Goal: Information Seeking & Learning: Learn about a topic

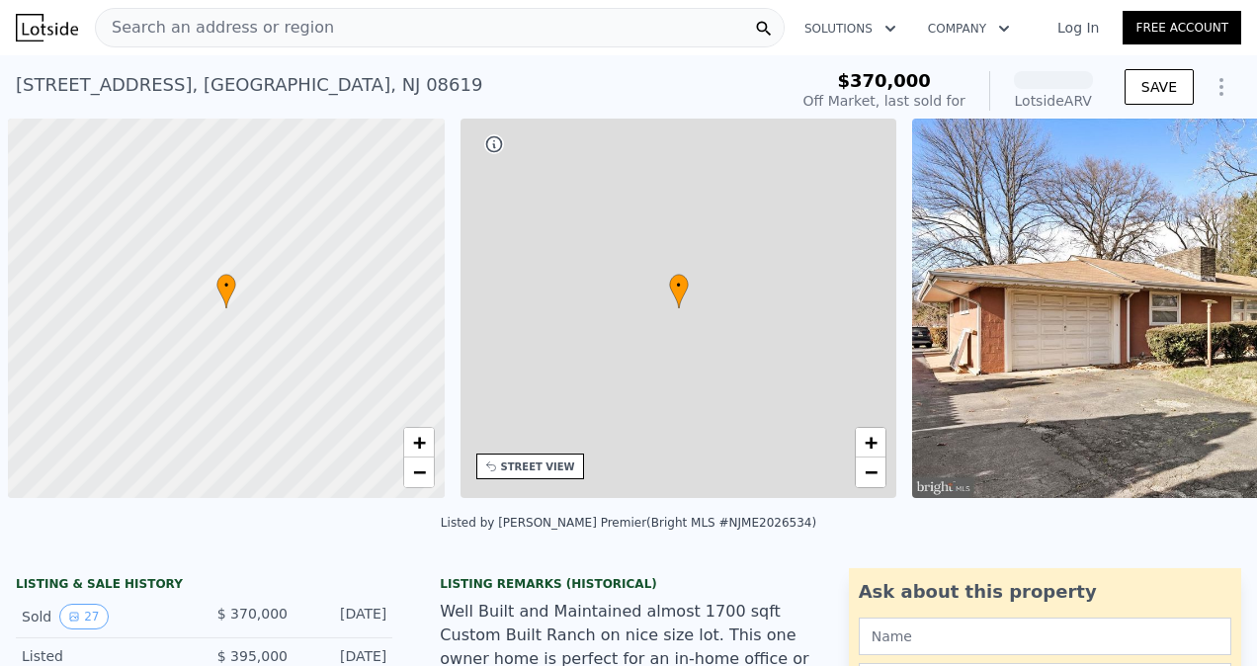
scroll to position [0, 8]
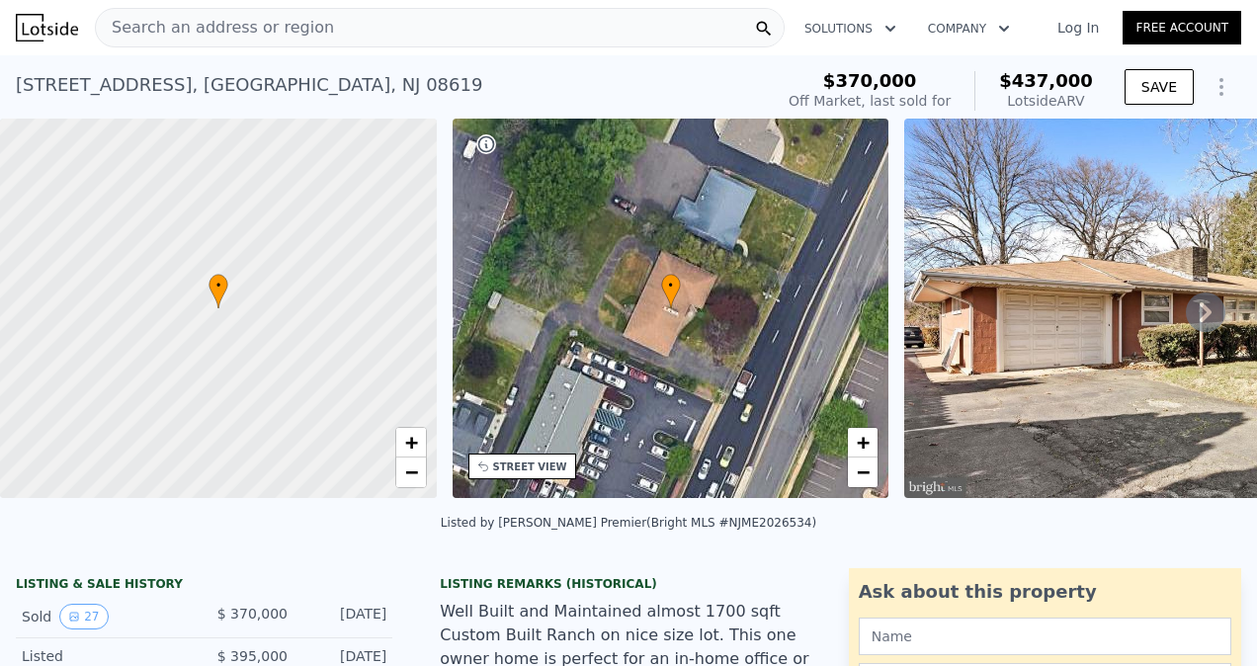
click at [1188, 320] on icon at bounding box center [1206, 313] width 40 height 40
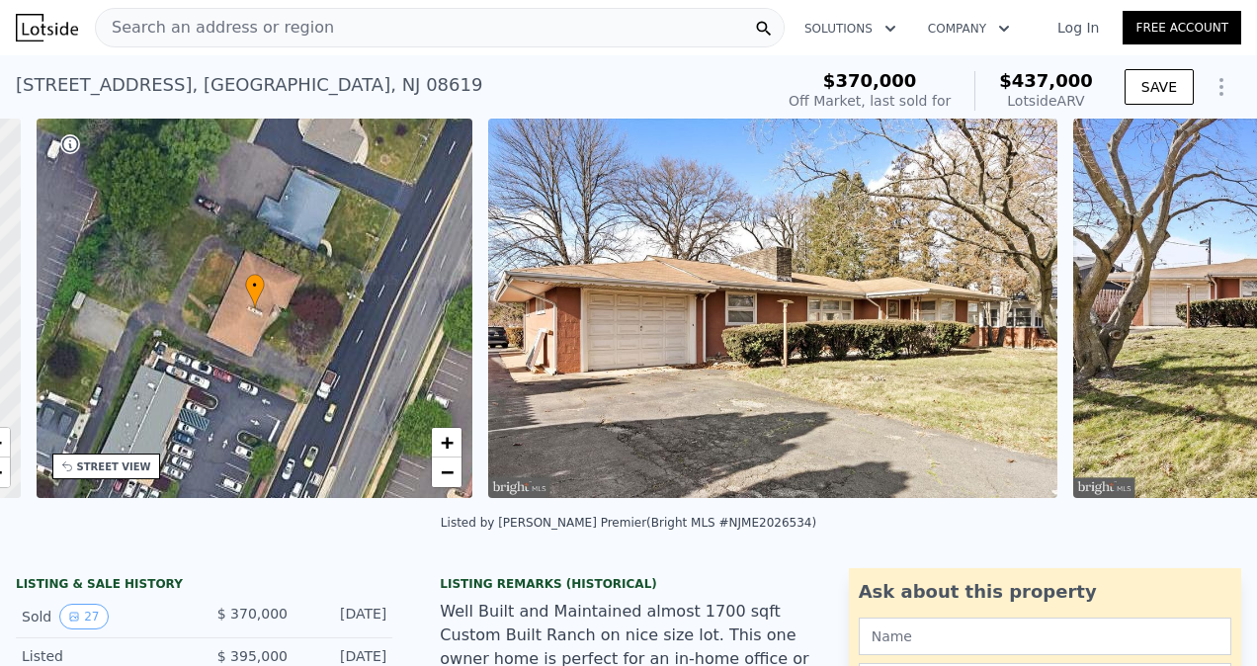
scroll to position [0, 460]
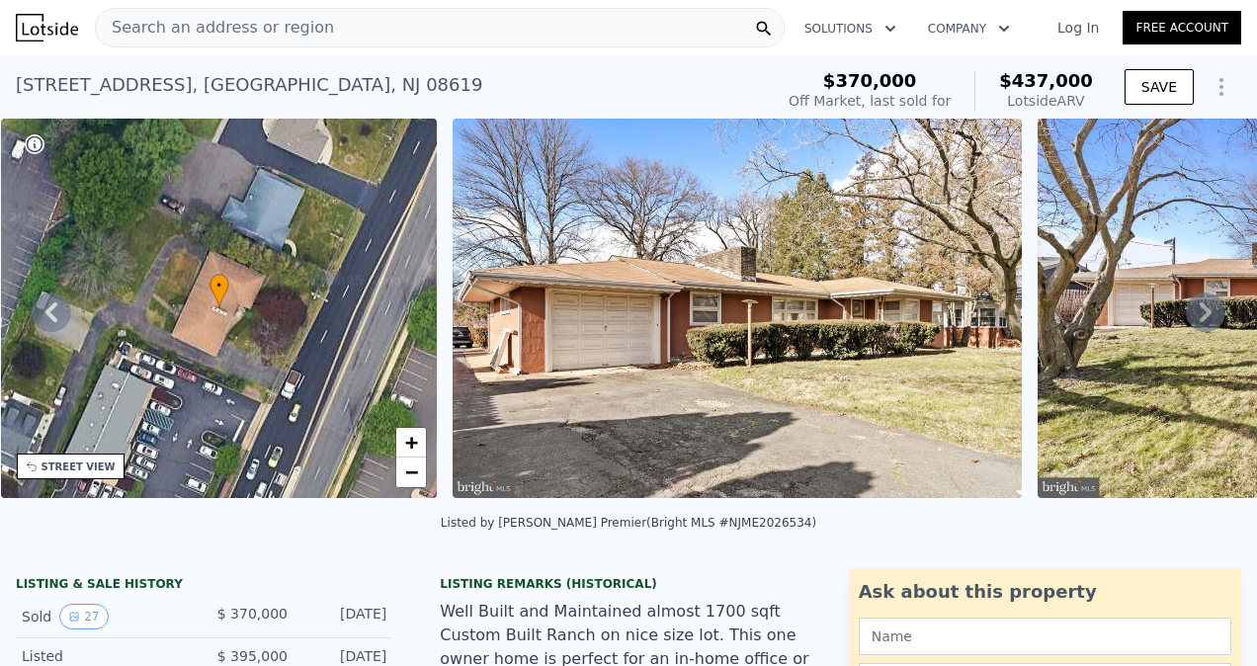
click at [1188, 320] on icon at bounding box center [1206, 313] width 40 height 40
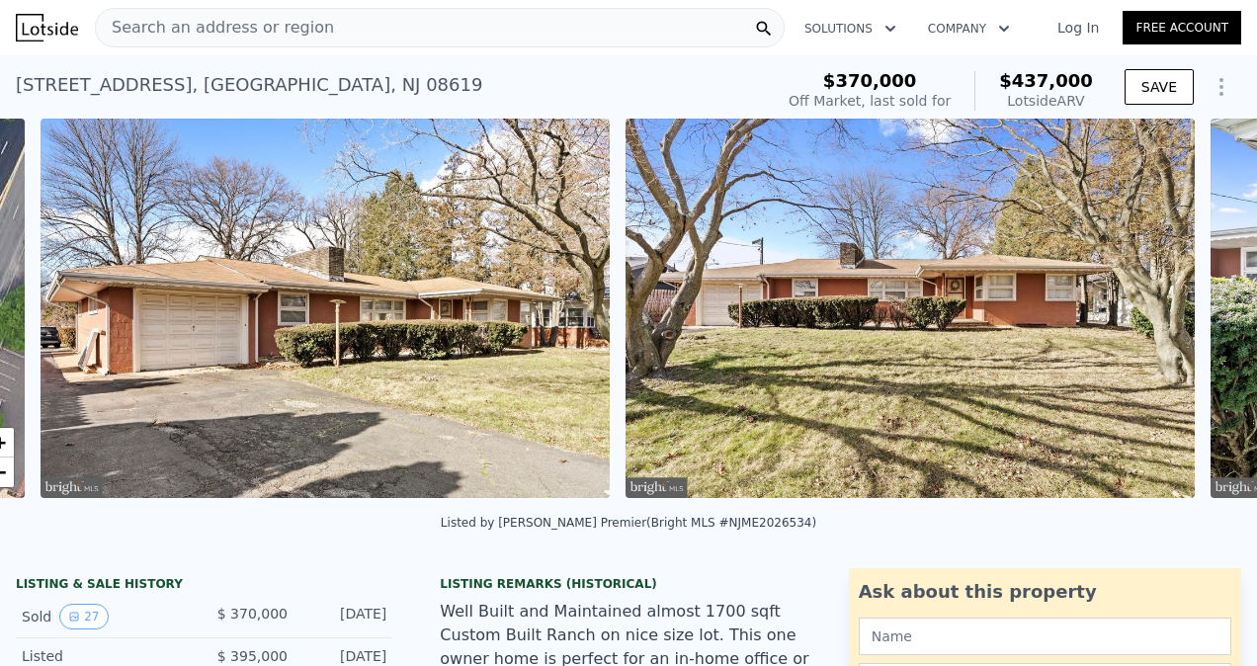
scroll to position [0, 904]
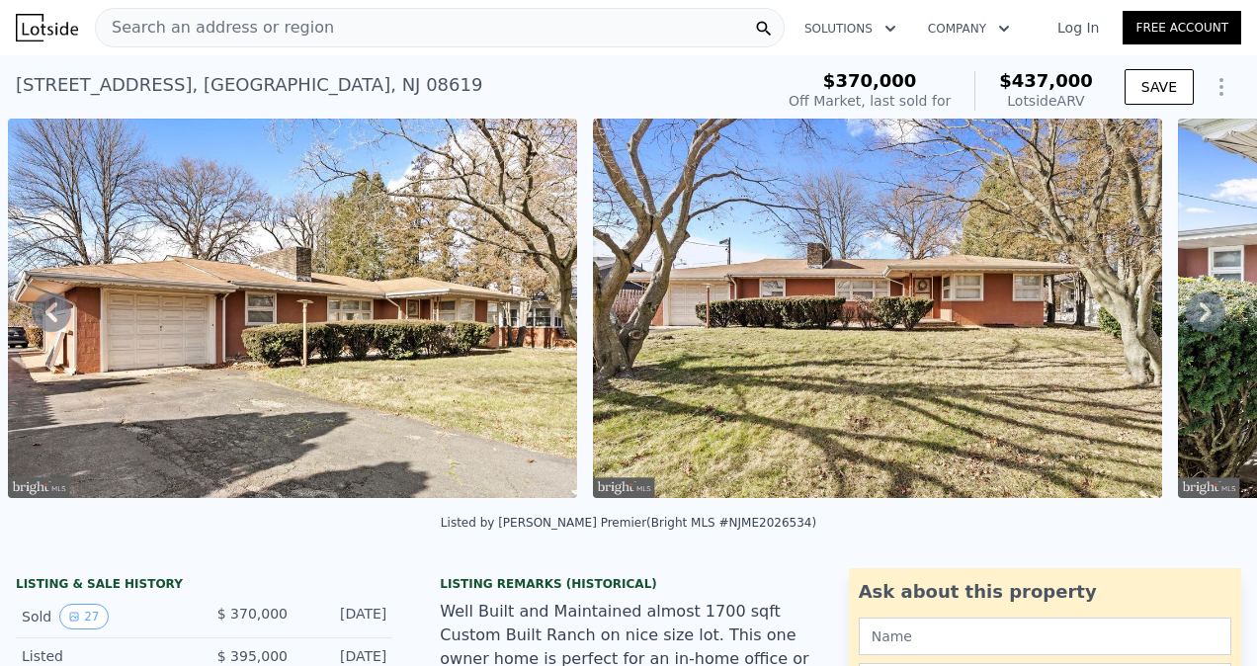
click at [1188, 320] on icon at bounding box center [1206, 313] width 40 height 40
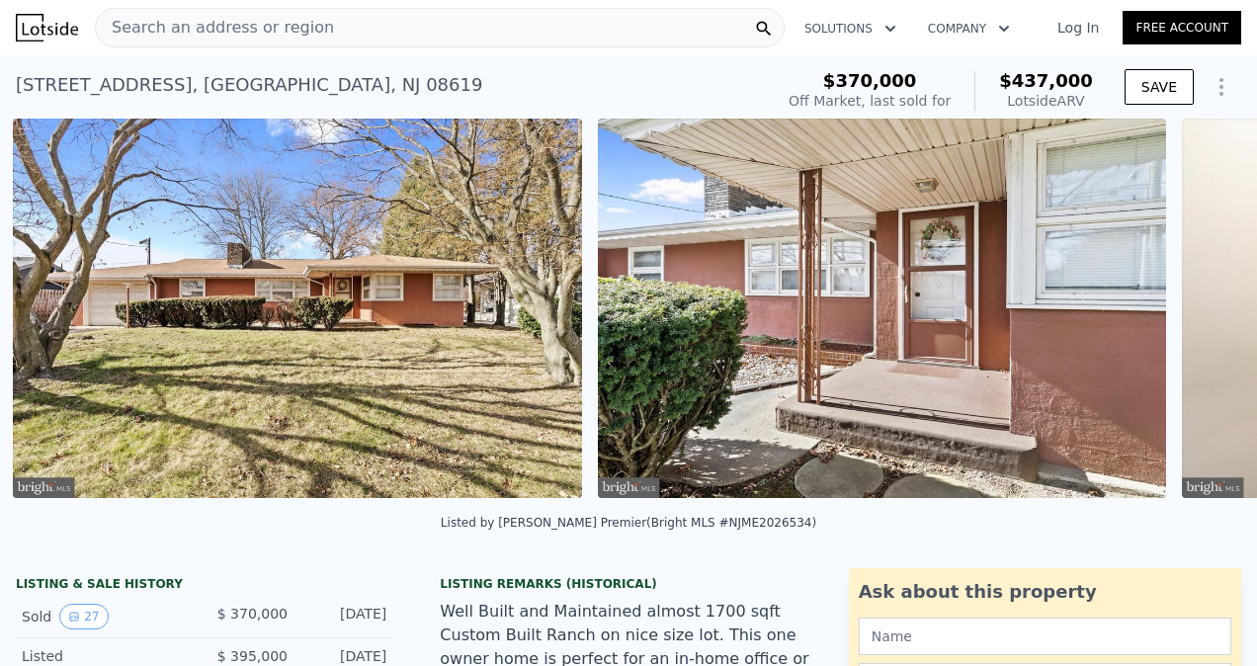
scroll to position [0, 1488]
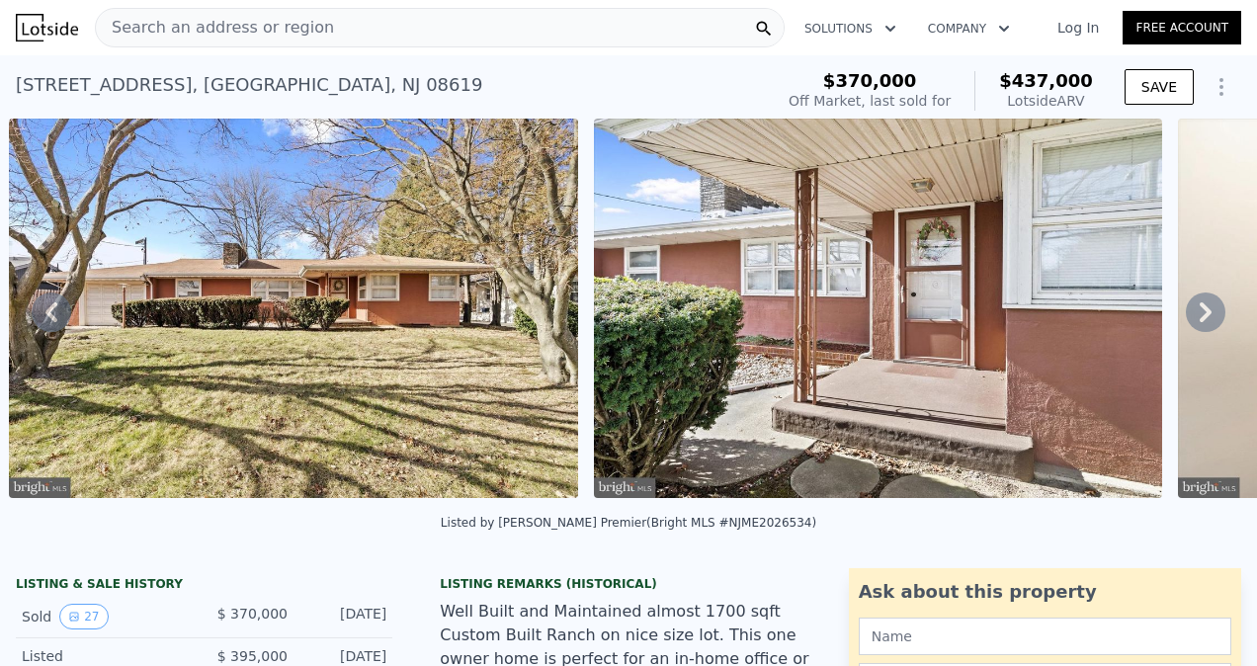
click at [1188, 320] on icon at bounding box center [1206, 313] width 40 height 40
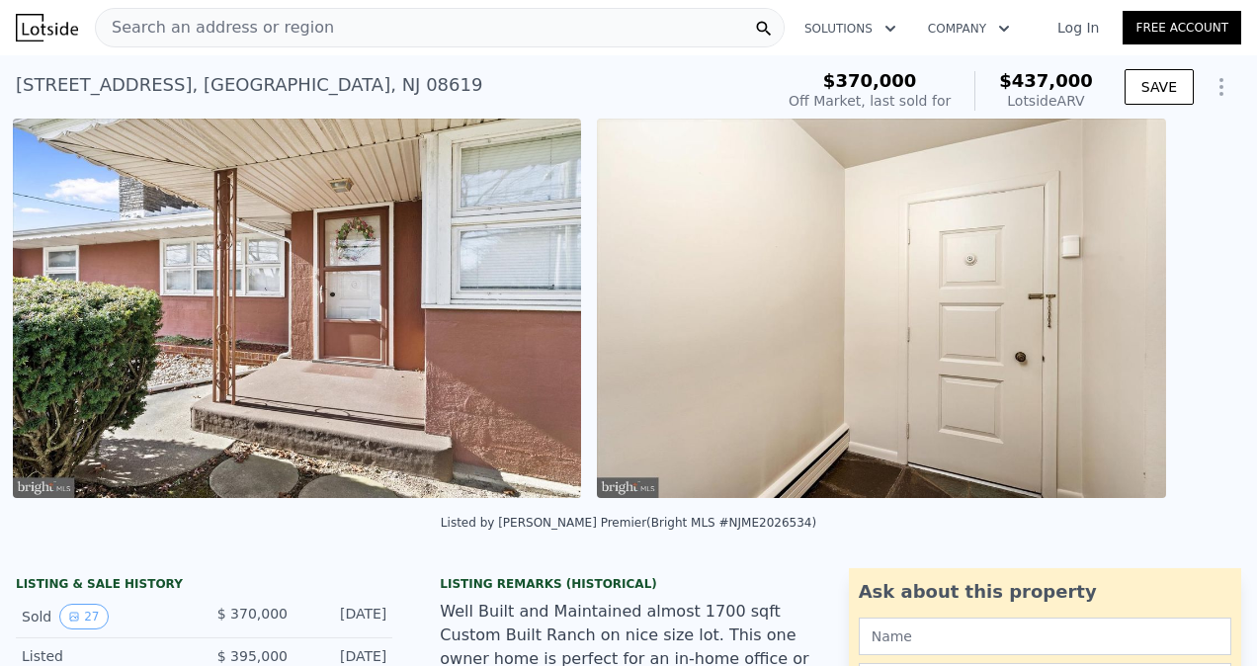
scroll to position [0, 2073]
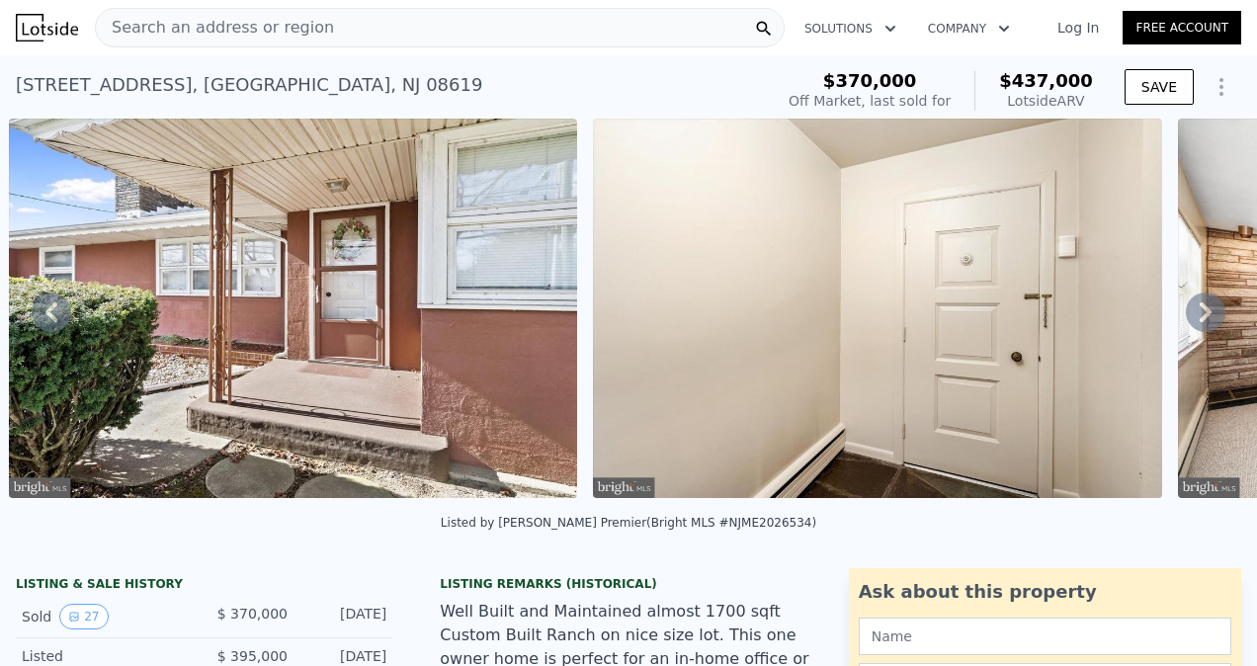
click at [49, 314] on icon at bounding box center [51, 312] width 12 height 20
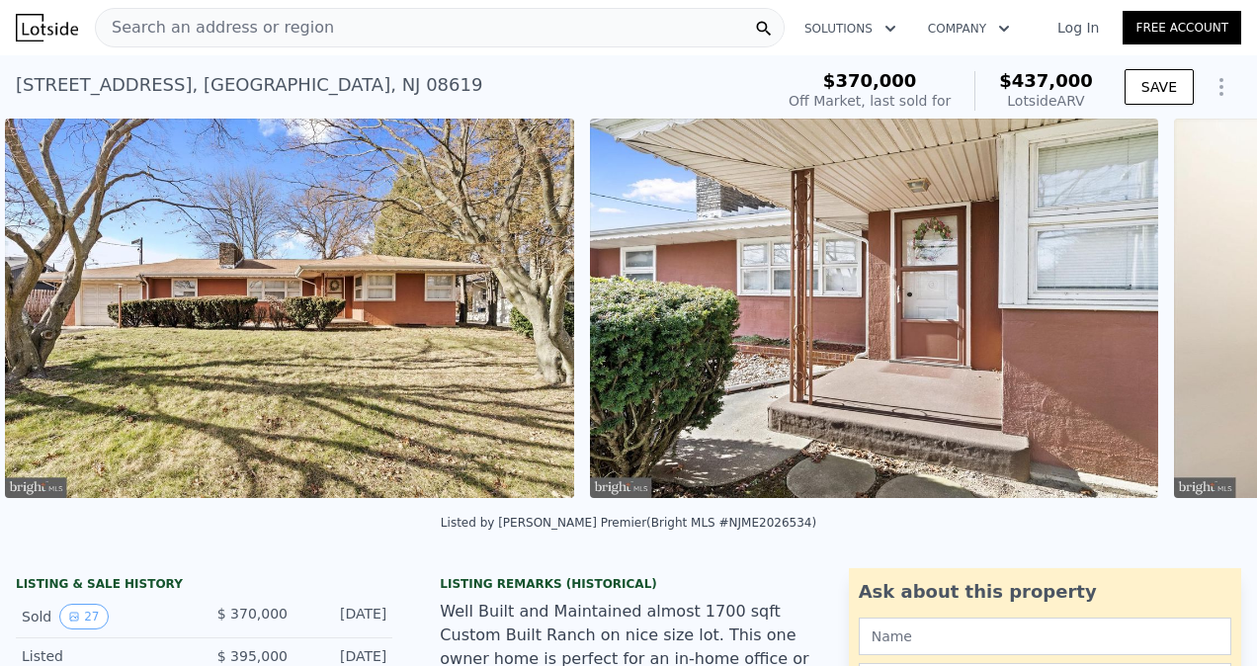
scroll to position [0, 1488]
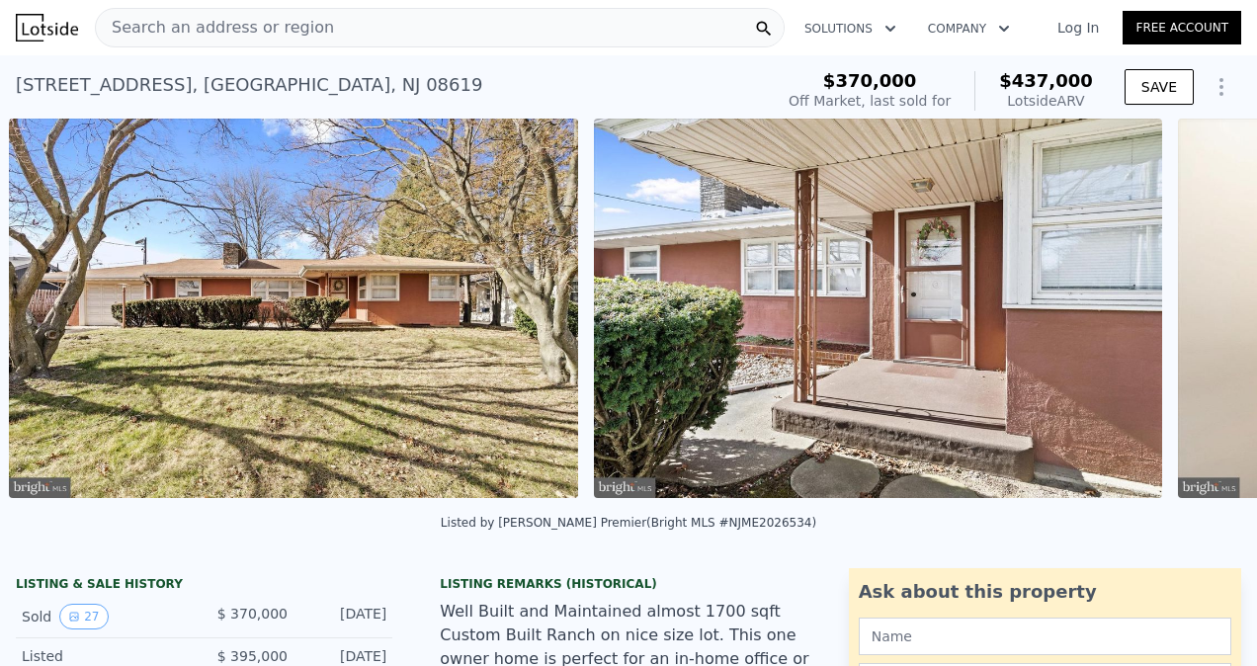
click at [49, 314] on img at bounding box center [293, 309] width 569 height 380
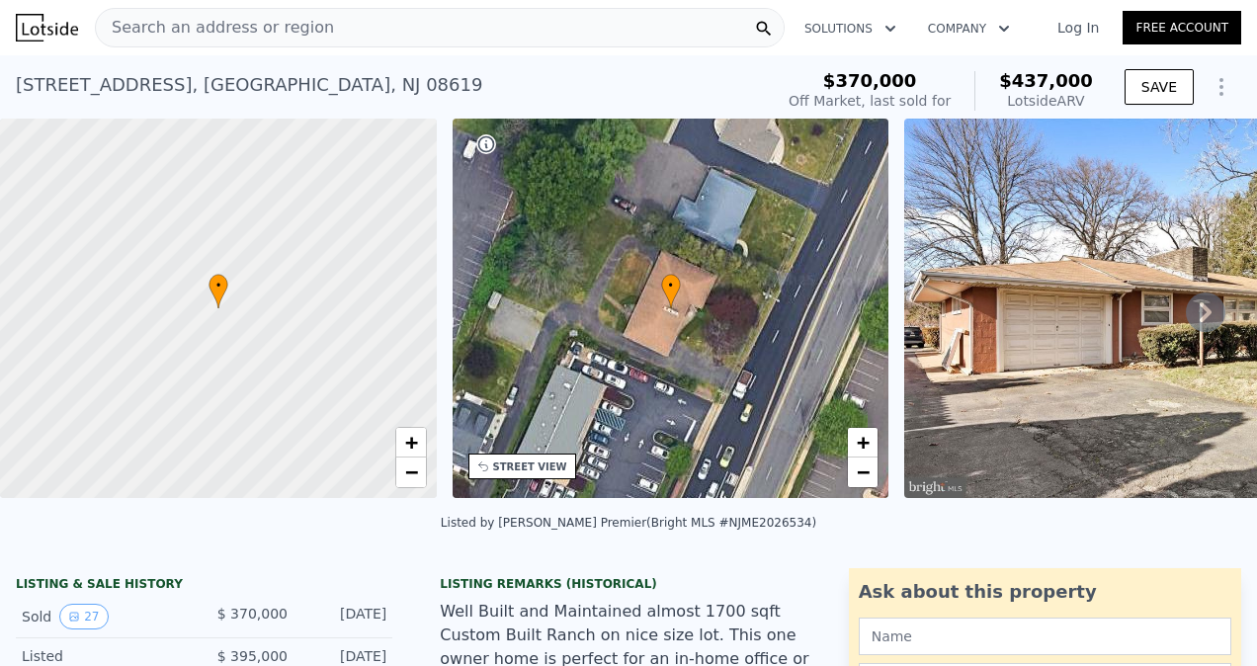
click at [1200, 315] on icon at bounding box center [1206, 312] width 12 height 20
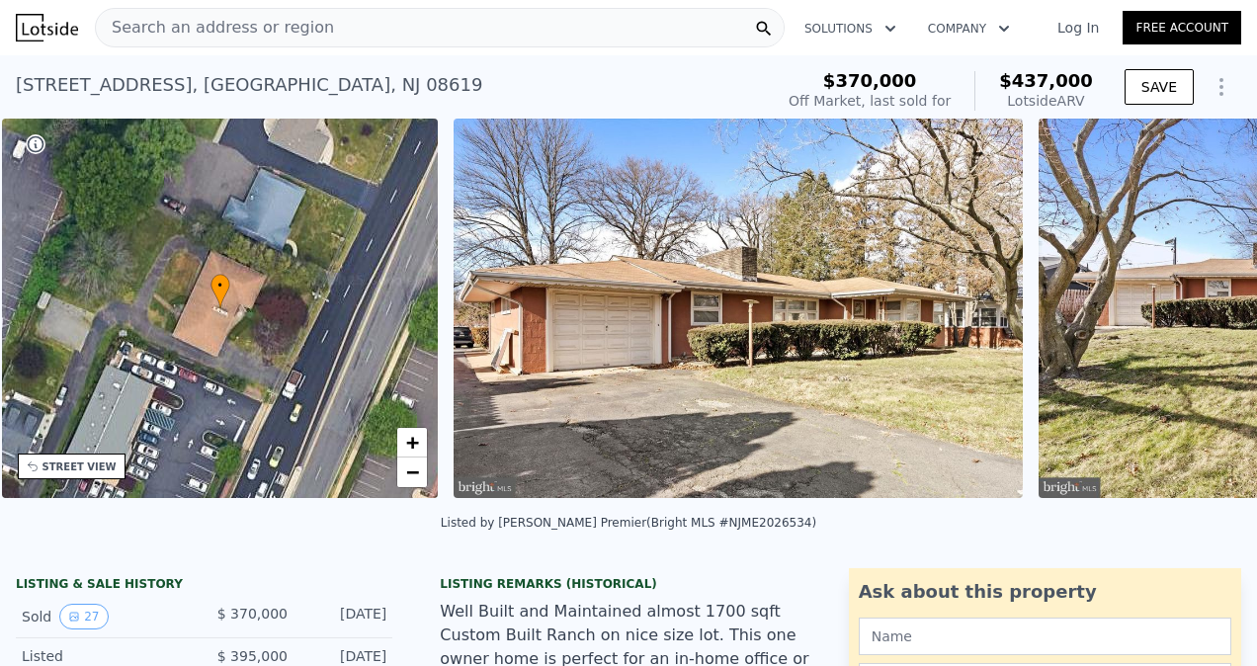
scroll to position [0, 460]
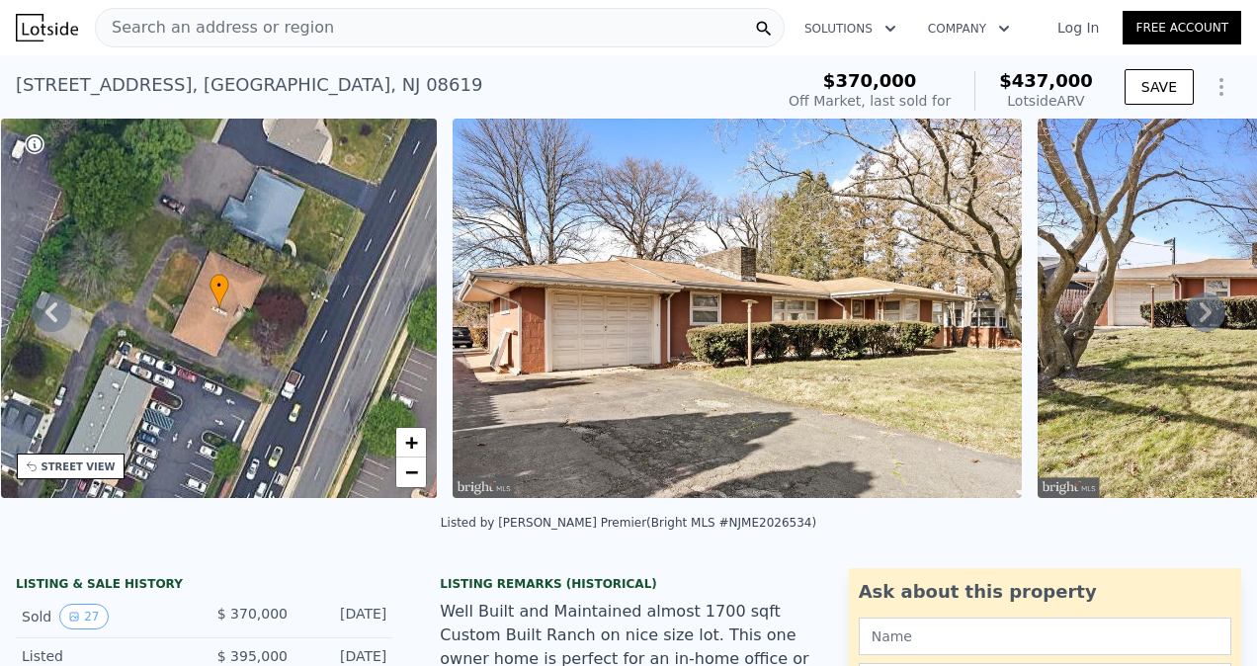
click at [1190, 316] on icon at bounding box center [1206, 313] width 40 height 40
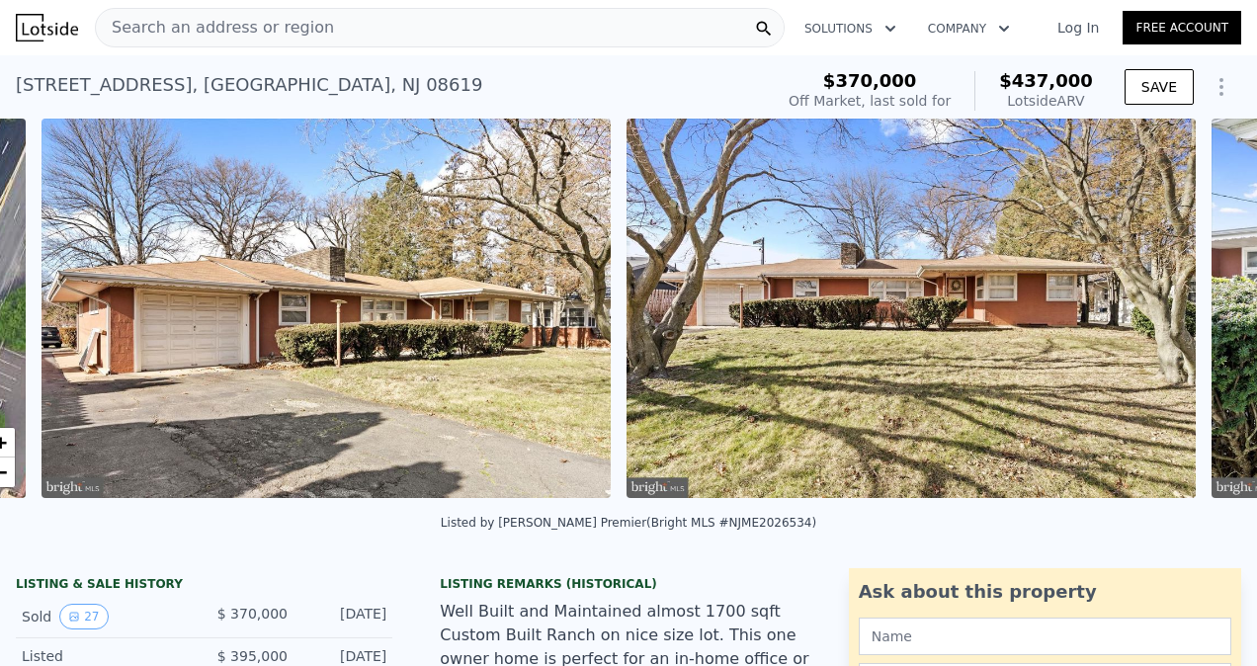
scroll to position [0, 904]
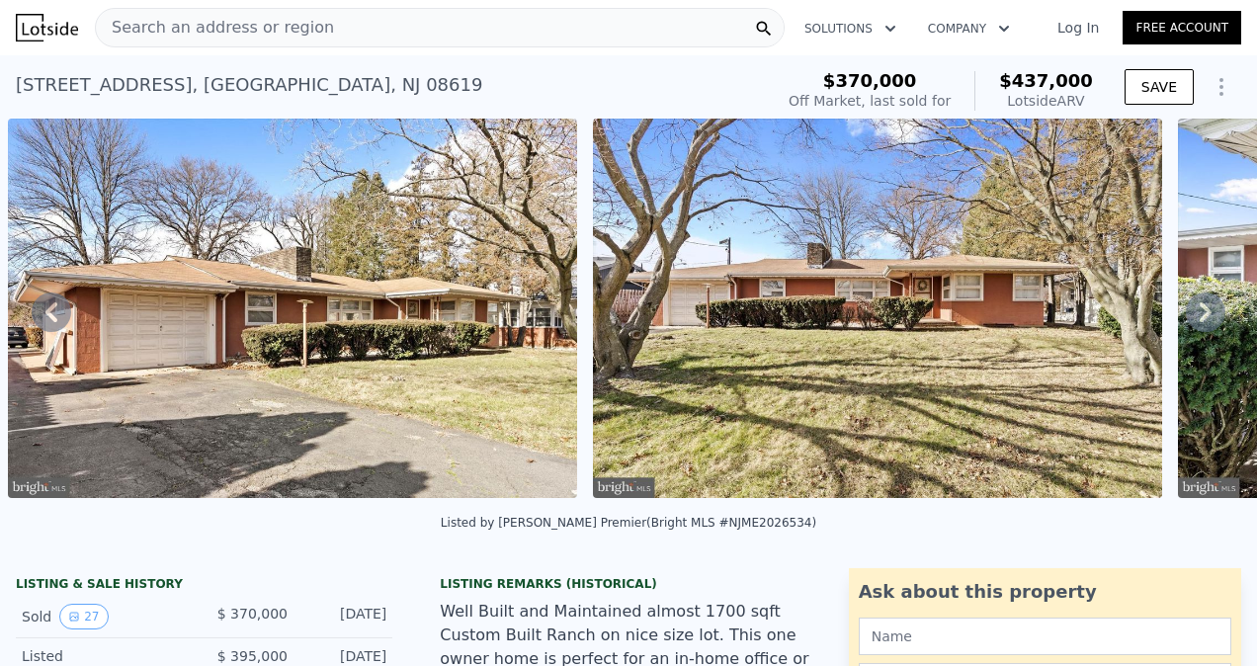
click at [1190, 316] on icon at bounding box center [1206, 313] width 40 height 40
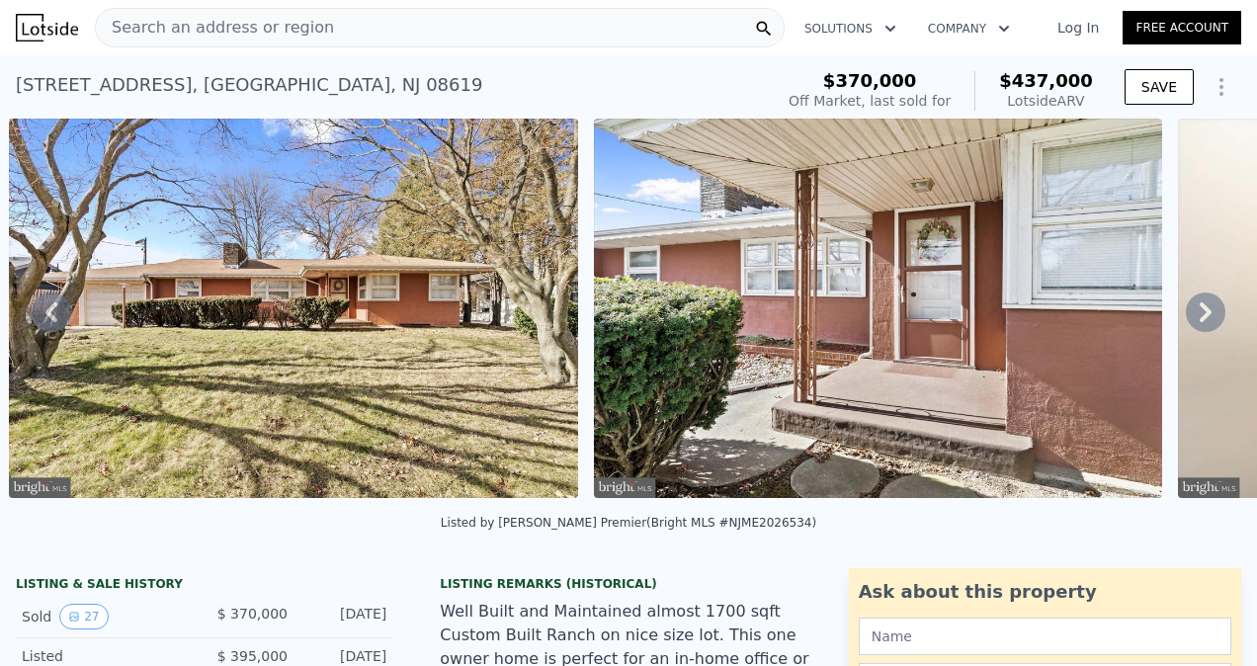
click at [1190, 316] on icon at bounding box center [1206, 313] width 40 height 40
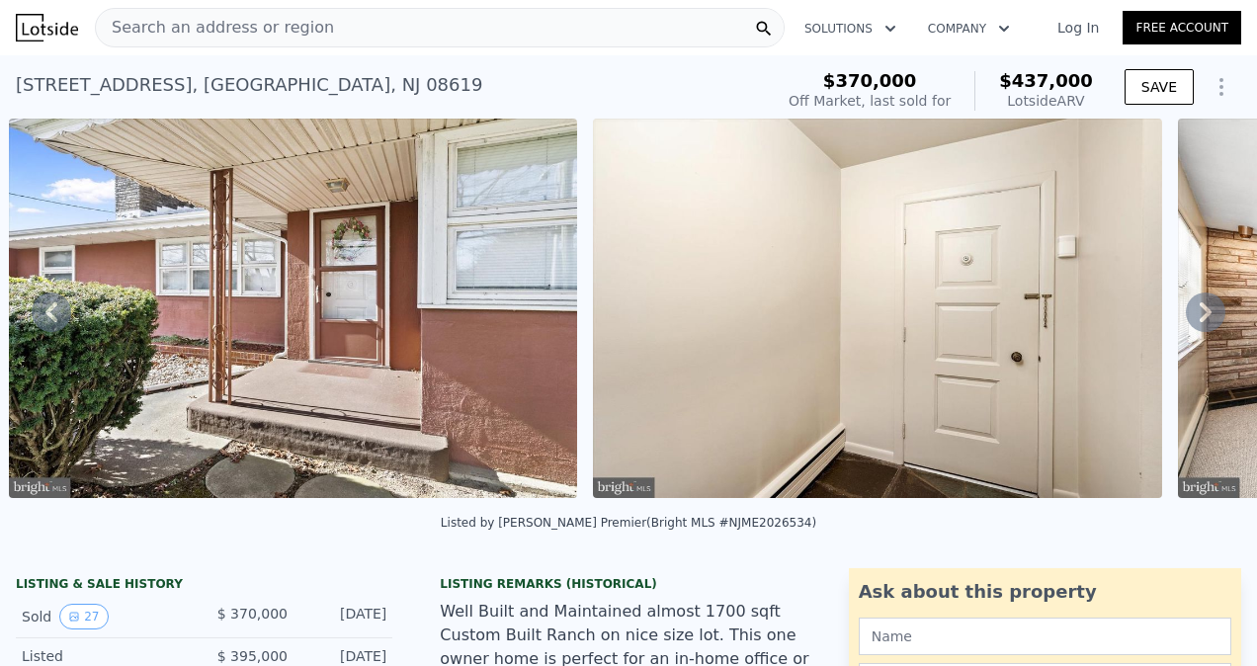
click at [1190, 316] on icon at bounding box center [1206, 313] width 40 height 40
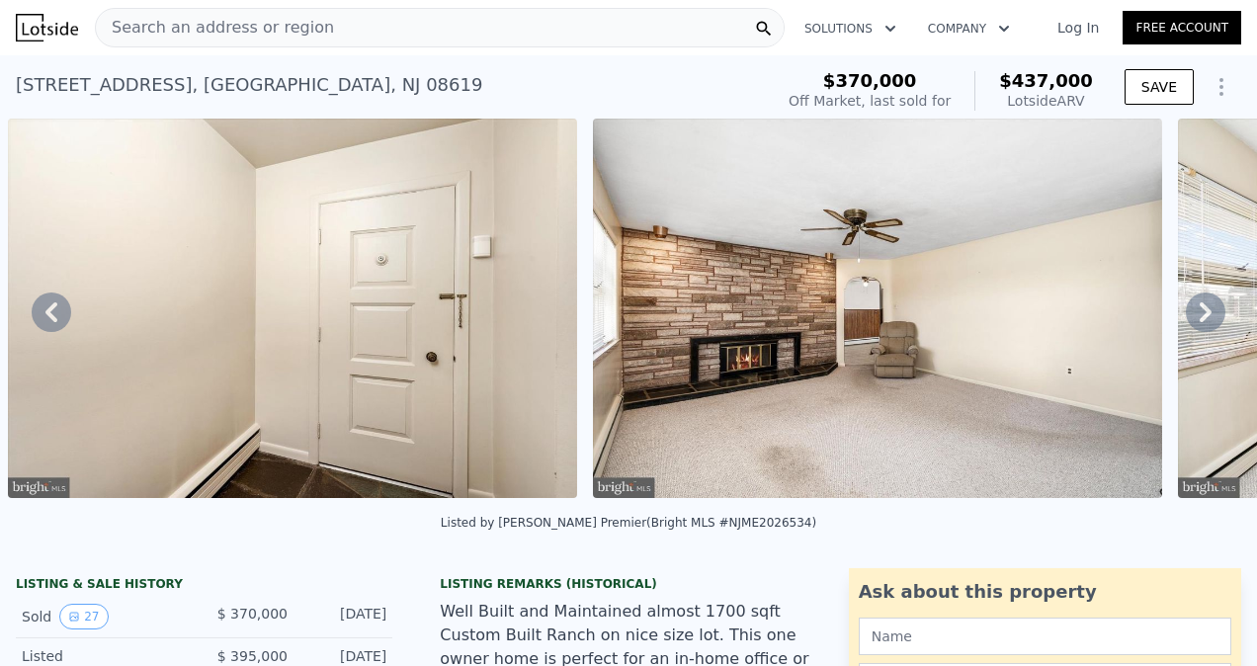
click at [1190, 316] on icon at bounding box center [1206, 313] width 40 height 40
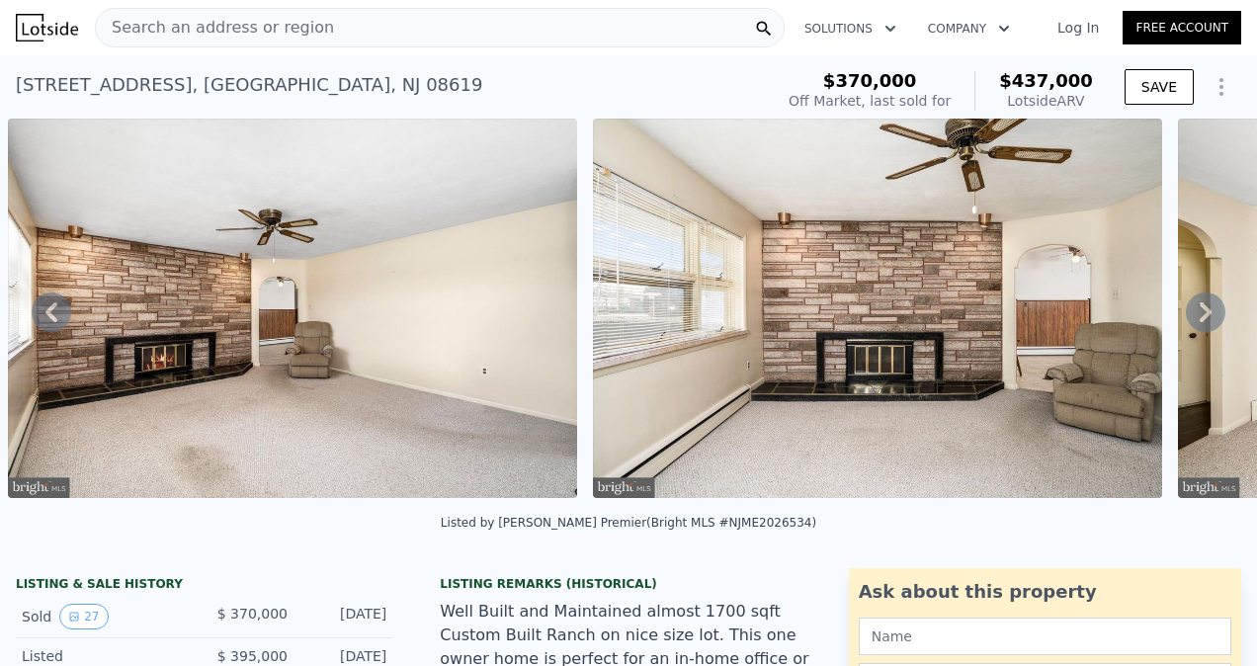
click at [1190, 316] on icon at bounding box center [1206, 313] width 40 height 40
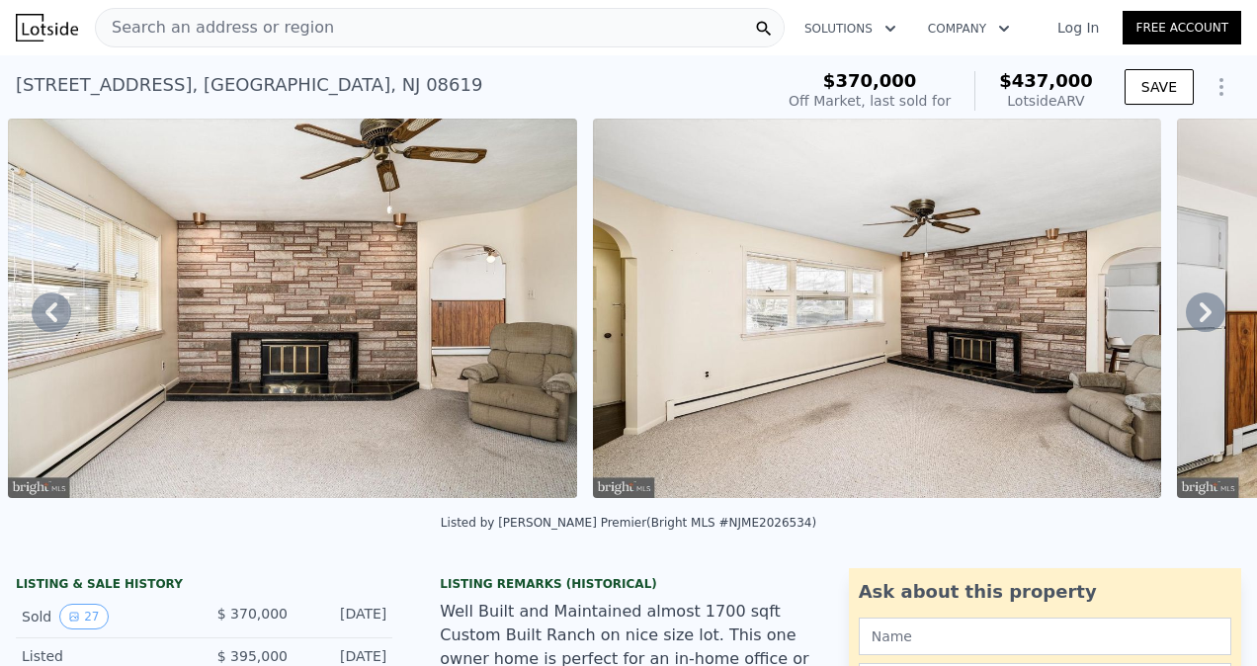
click at [1190, 316] on icon at bounding box center [1206, 313] width 40 height 40
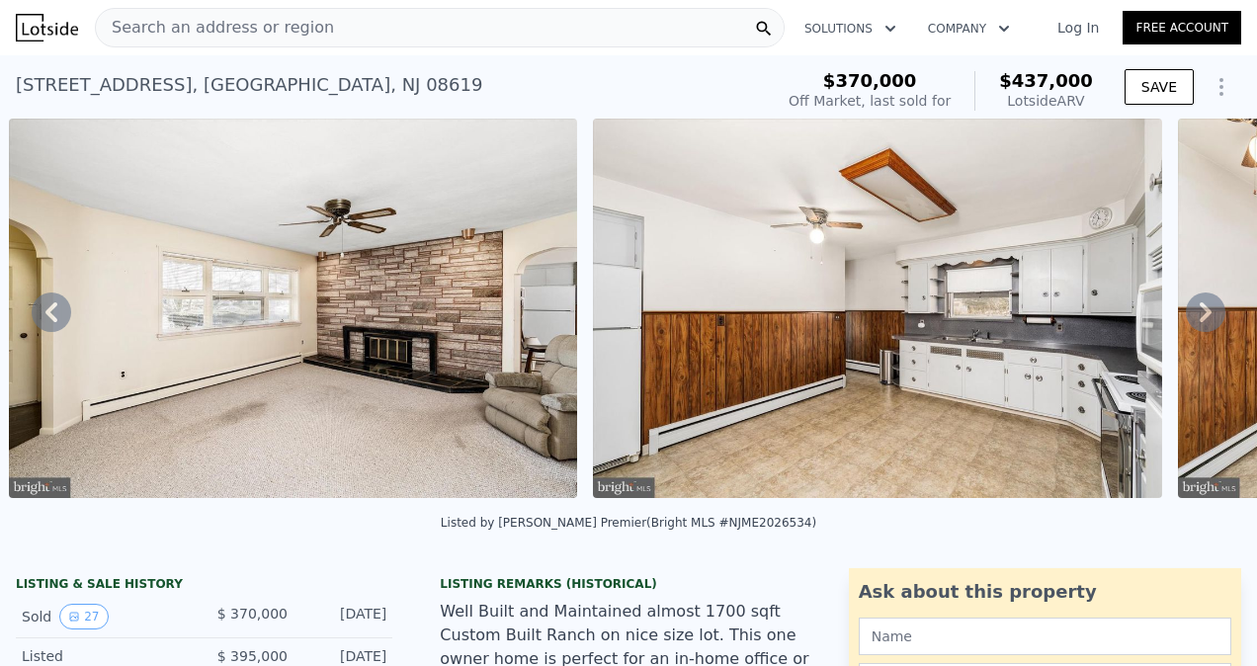
click at [1190, 316] on icon at bounding box center [1206, 313] width 40 height 40
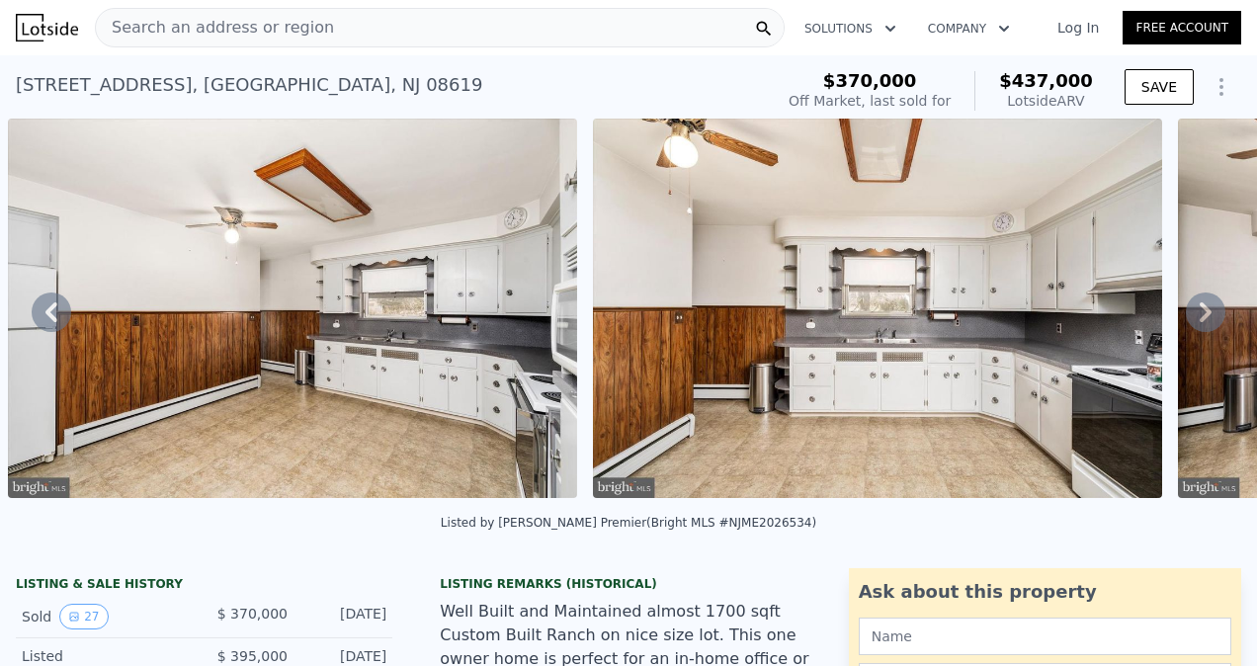
click at [1190, 316] on icon at bounding box center [1206, 313] width 40 height 40
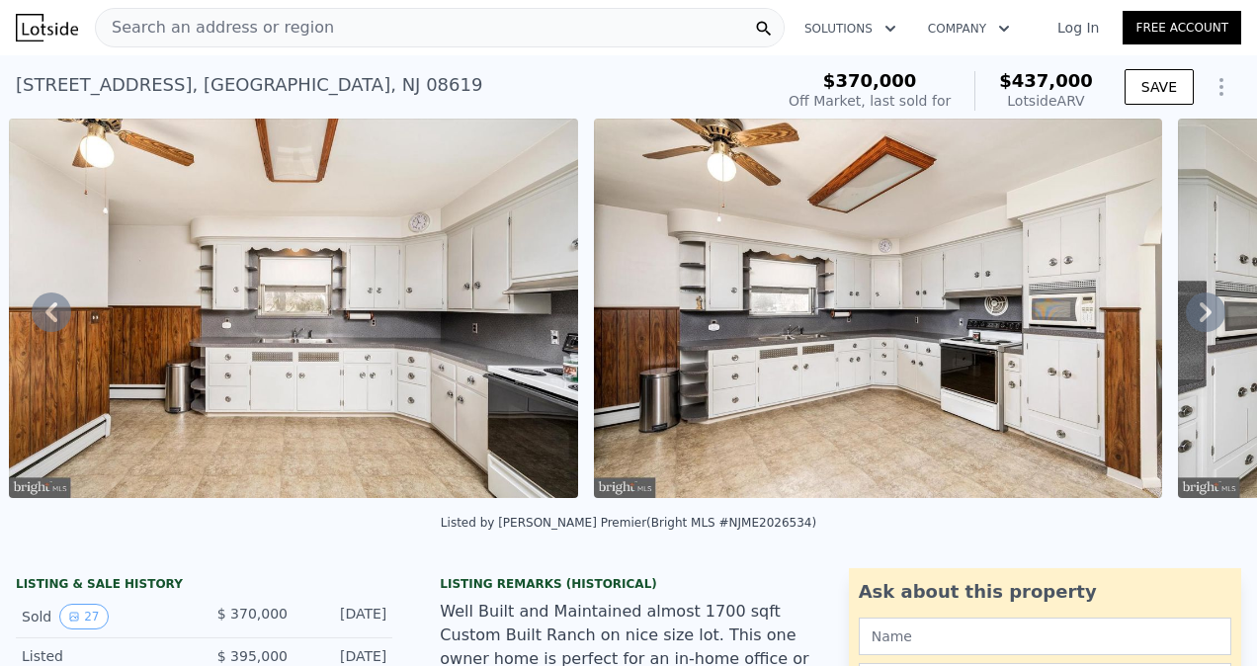
click at [1190, 316] on icon at bounding box center [1206, 313] width 40 height 40
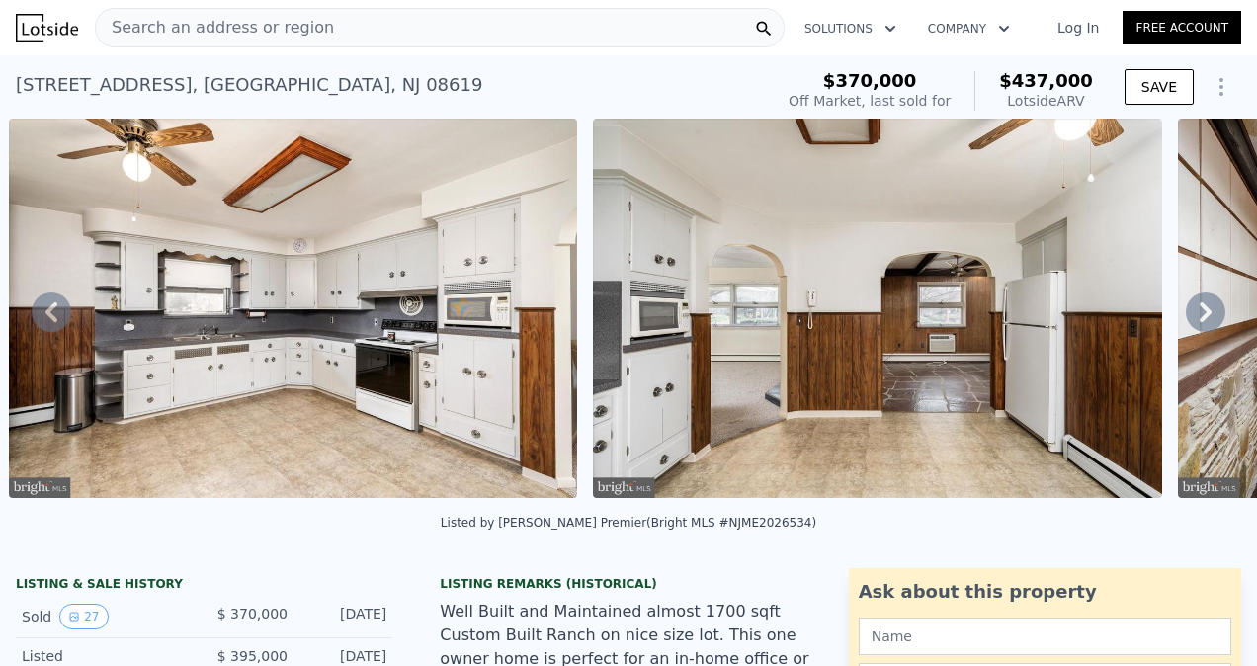
click at [1190, 316] on icon at bounding box center [1206, 313] width 40 height 40
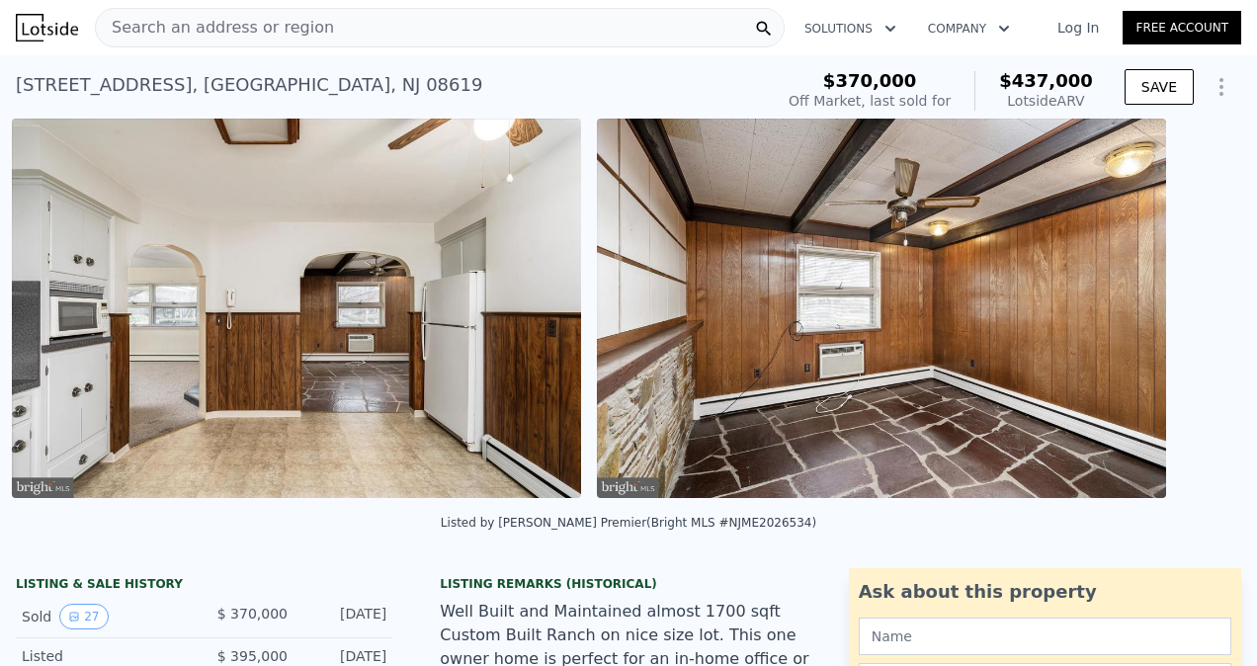
scroll to position [0, 6752]
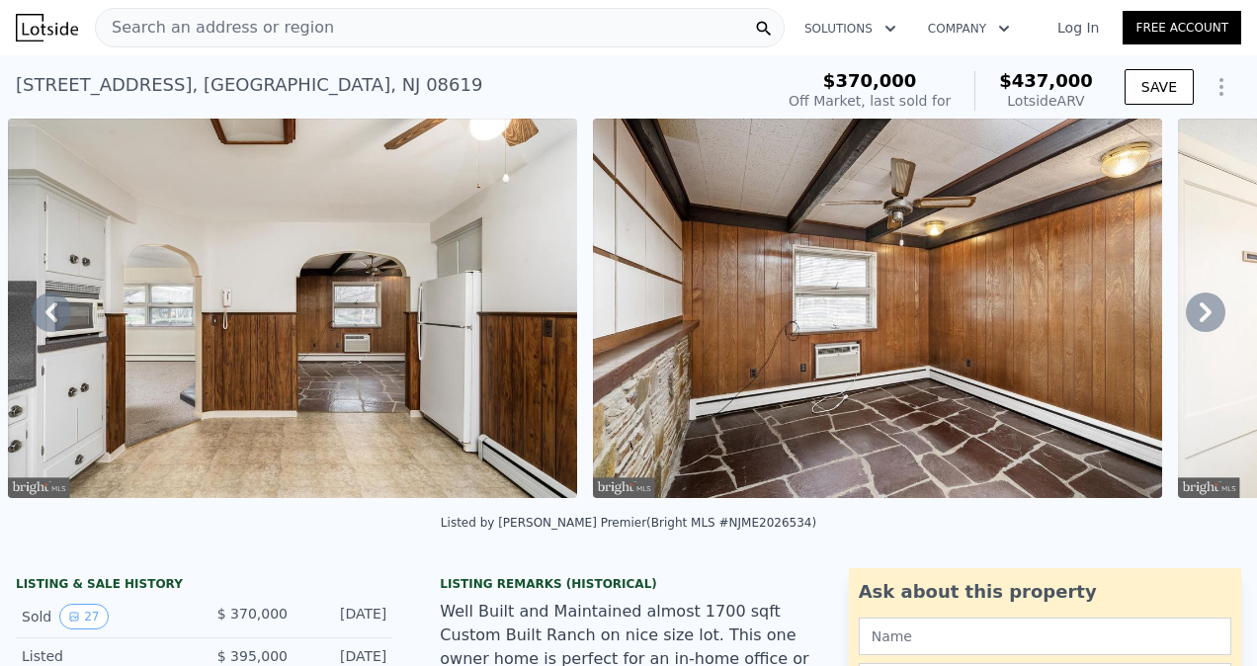
click at [1190, 316] on icon at bounding box center [1206, 313] width 40 height 40
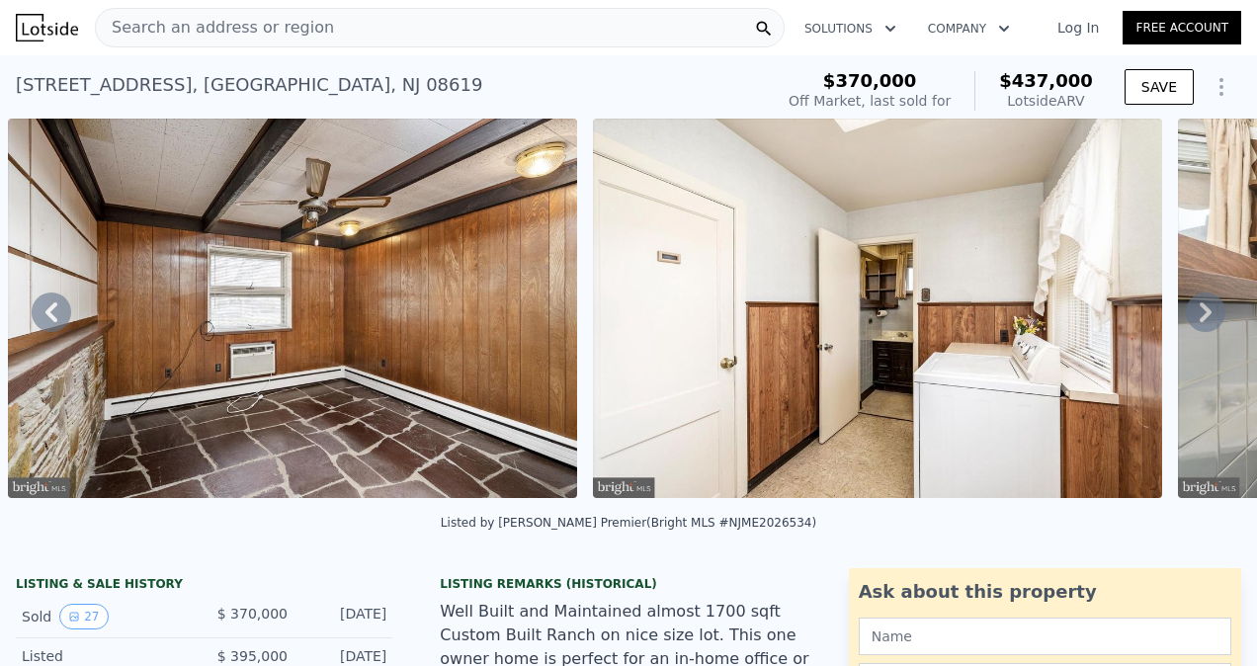
click at [1190, 316] on icon at bounding box center [1206, 313] width 40 height 40
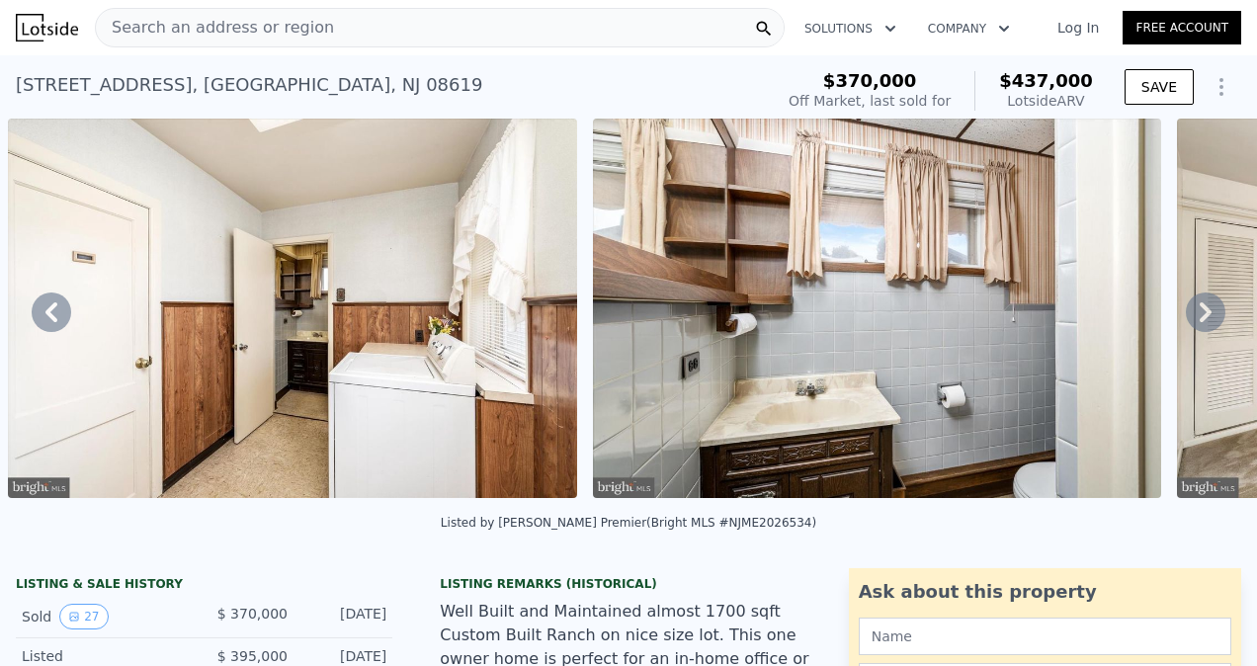
click at [1190, 316] on icon at bounding box center [1206, 313] width 40 height 40
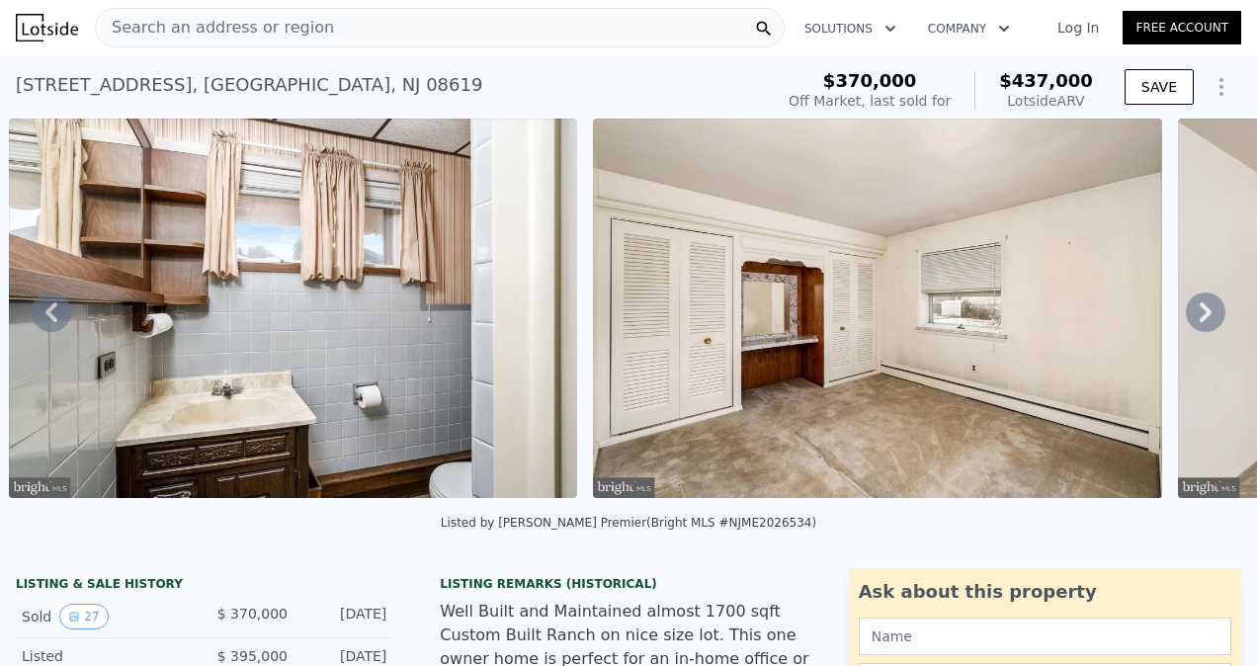
click at [1190, 316] on icon at bounding box center [1206, 313] width 40 height 40
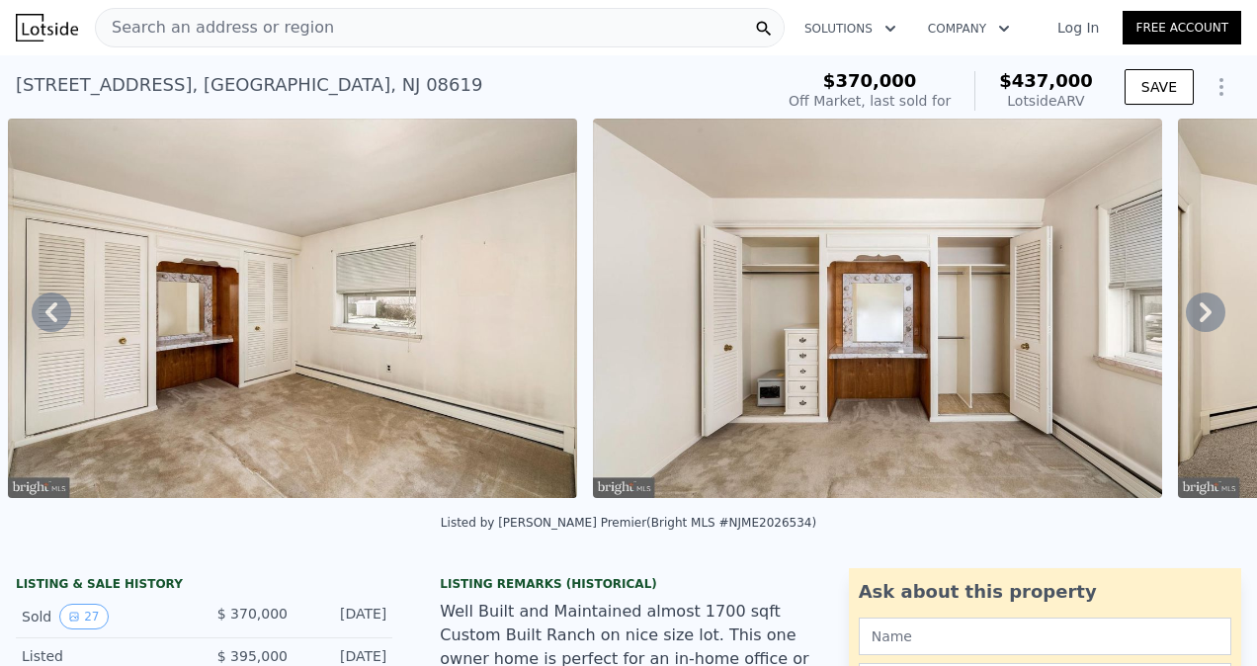
click at [1190, 316] on icon at bounding box center [1206, 313] width 40 height 40
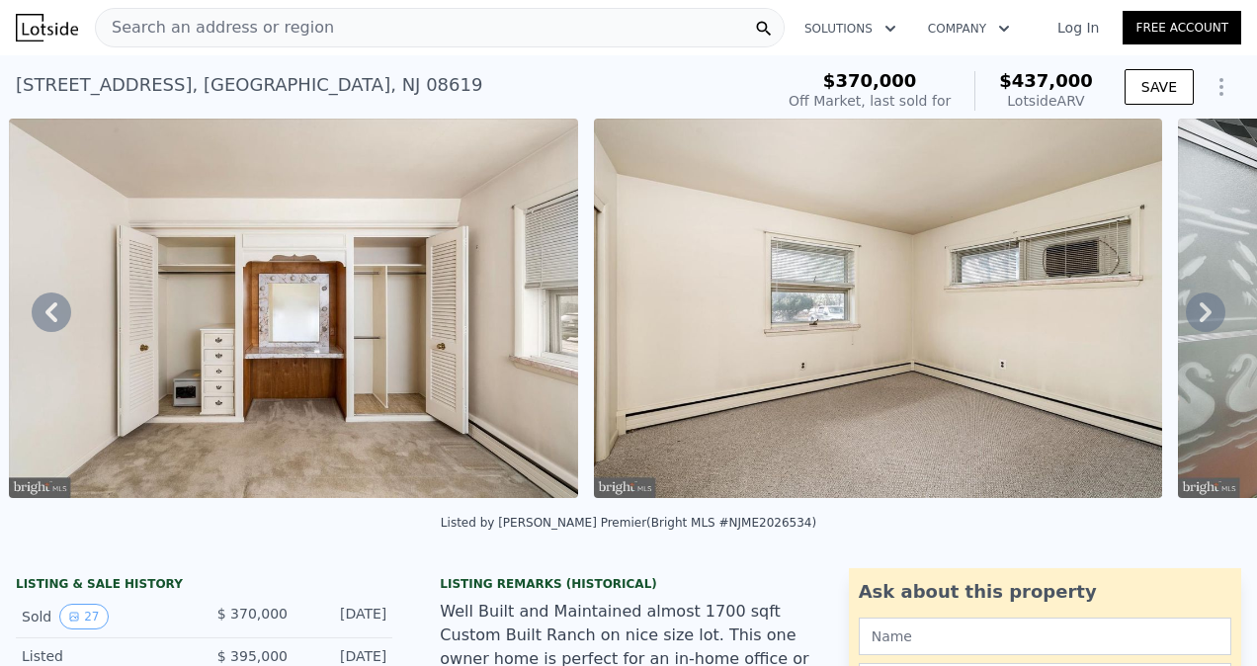
click at [1190, 316] on icon at bounding box center [1206, 313] width 40 height 40
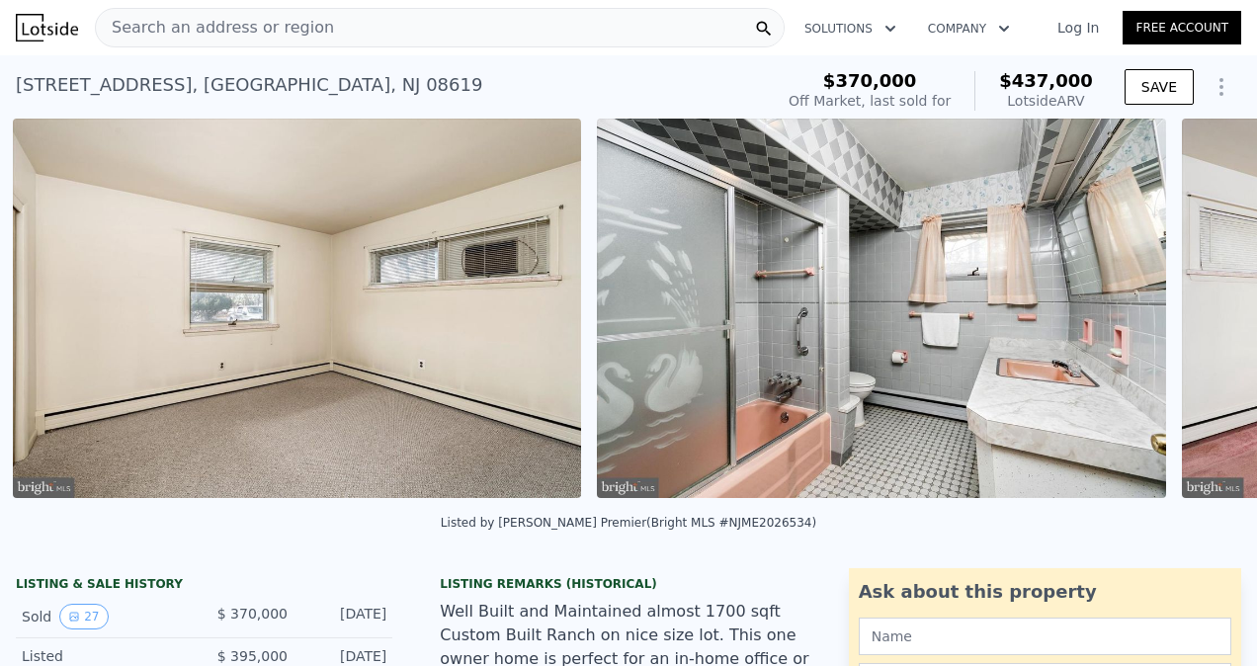
scroll to position [0, 10261]
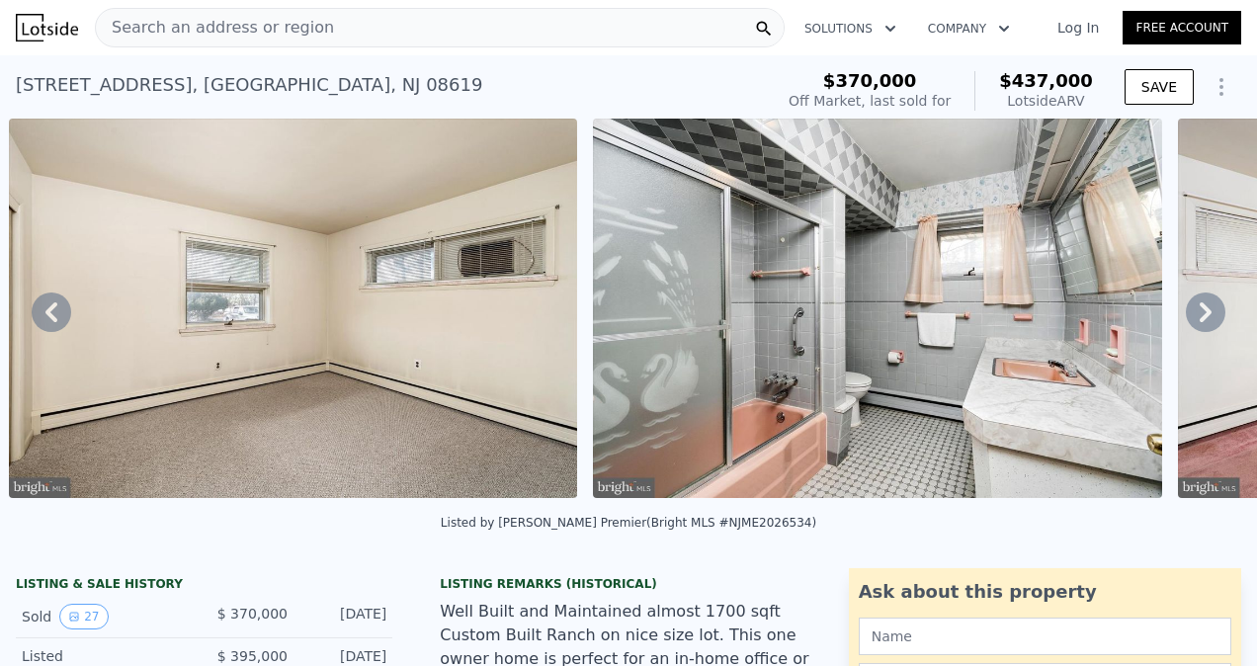
click at [1190, 316] on icon at bounding box center [1206, 313] width 40 height 40
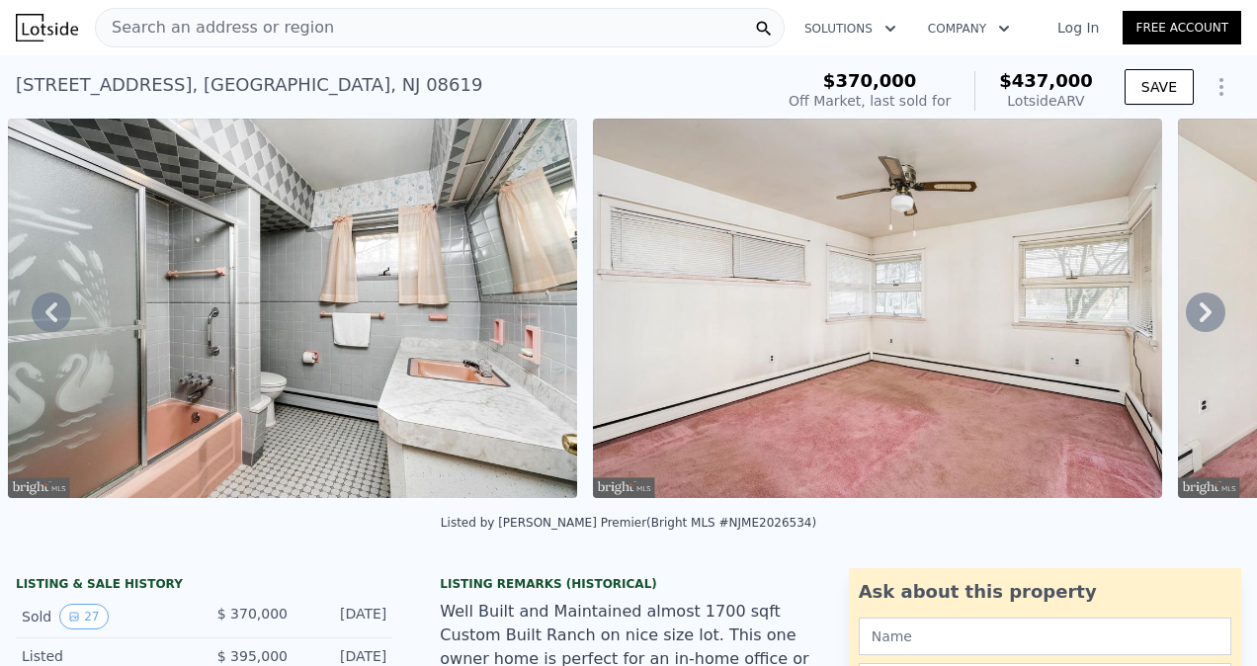
click at [1190, 316] on icon at bounding box center [1206, 313] width 40 height 40
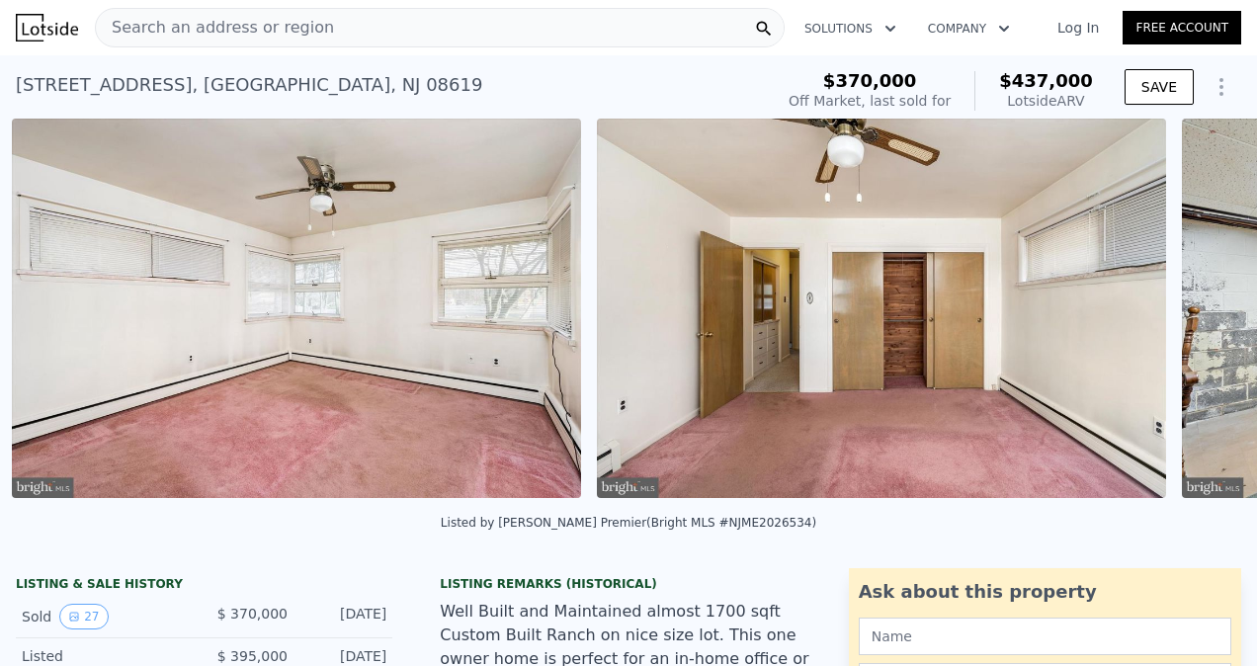
scroll to position [0, 11431]
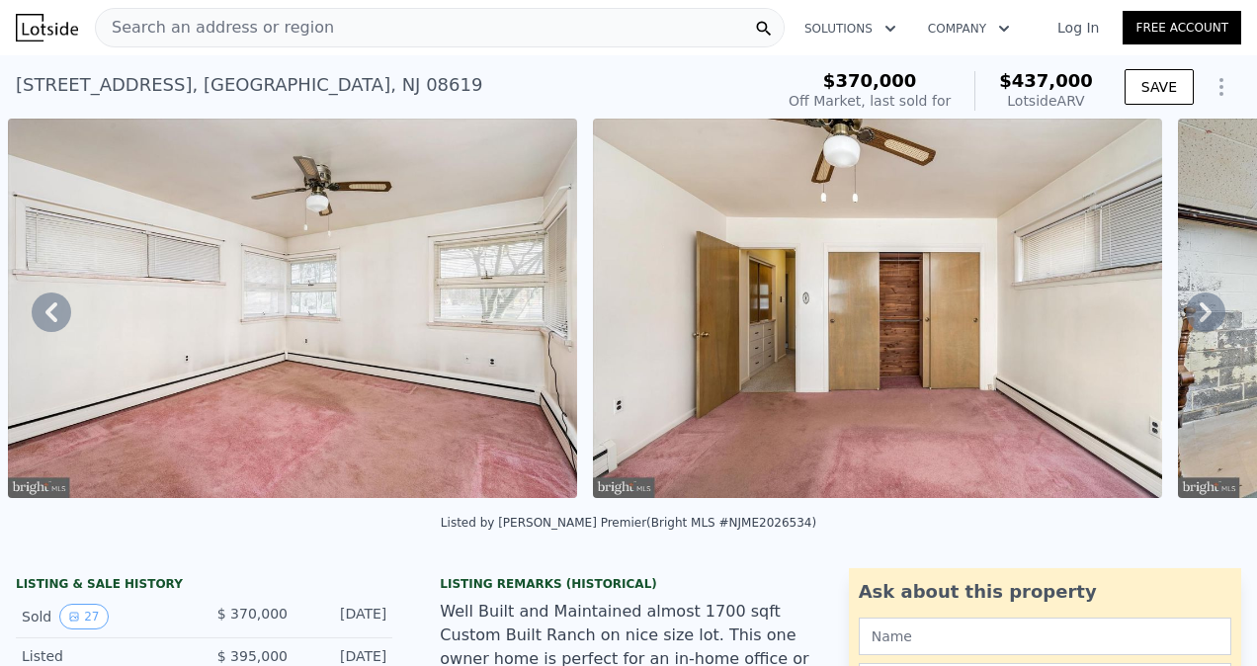
click at [1190, 316] on icon at bounding box center [1206, 313] width 40 height 40
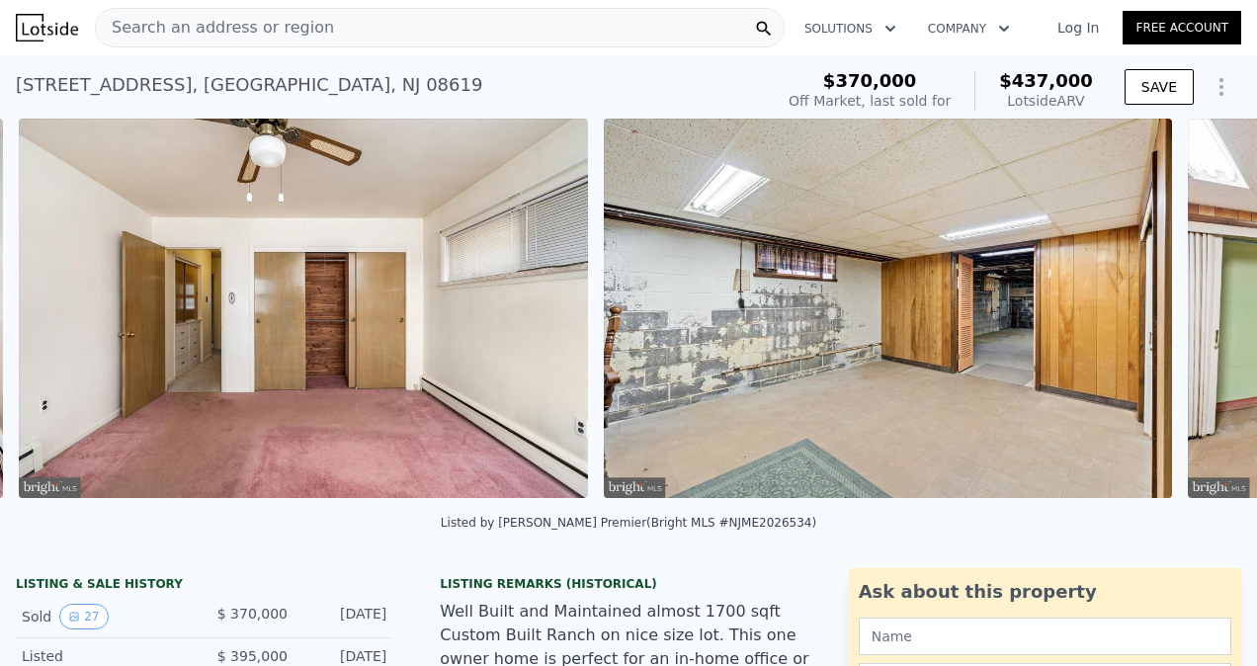
scroll to position [0, 12016]
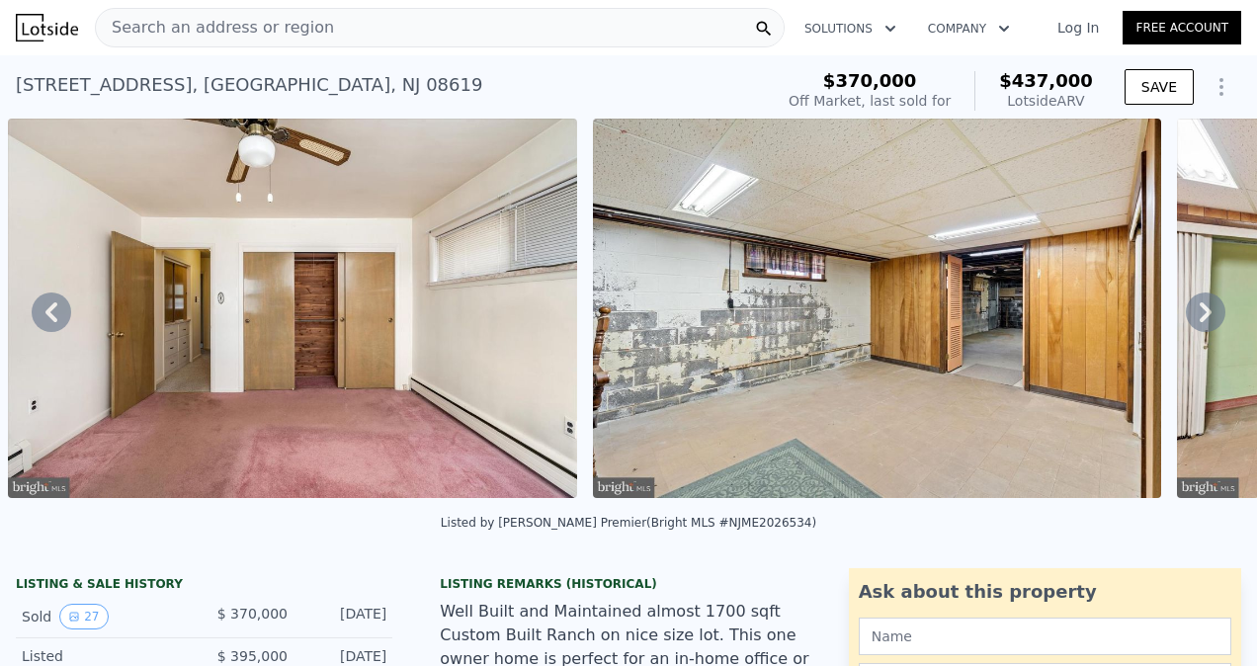
click at [1190, 316] on icon at bounding box center [1206, 313] width 40 height 40
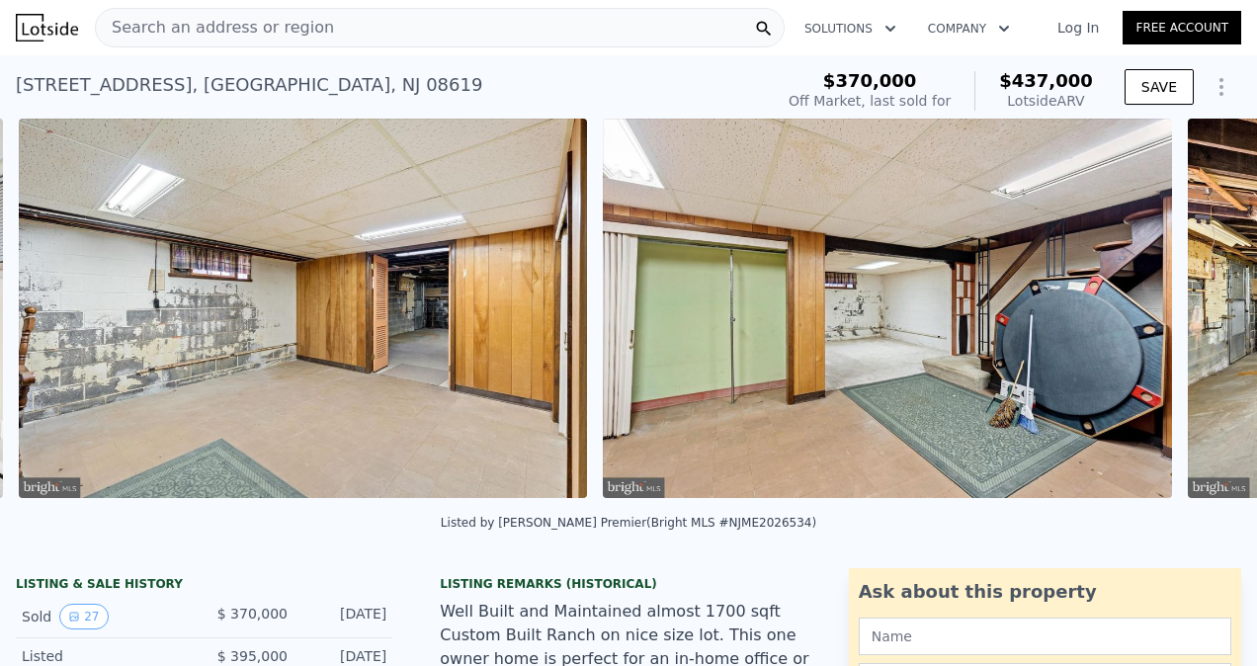
scroll to position [0, 12600]
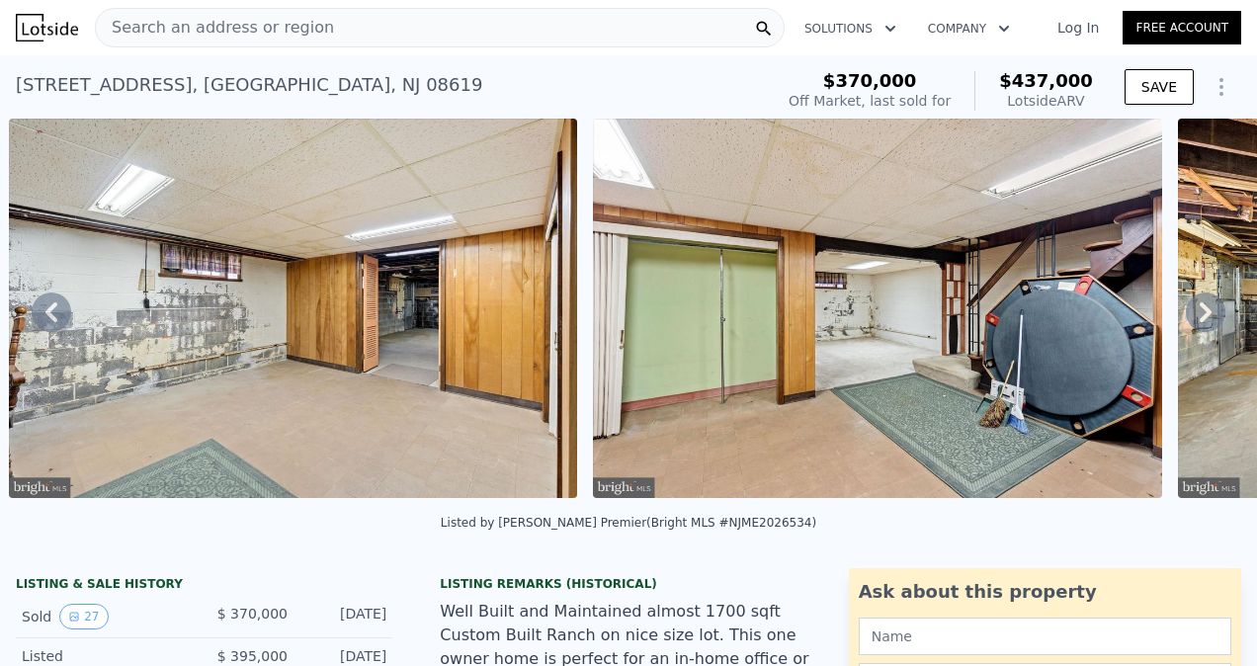
click at [1190, 316] on icon at bounding box center [1206, 313] width 40 height 40
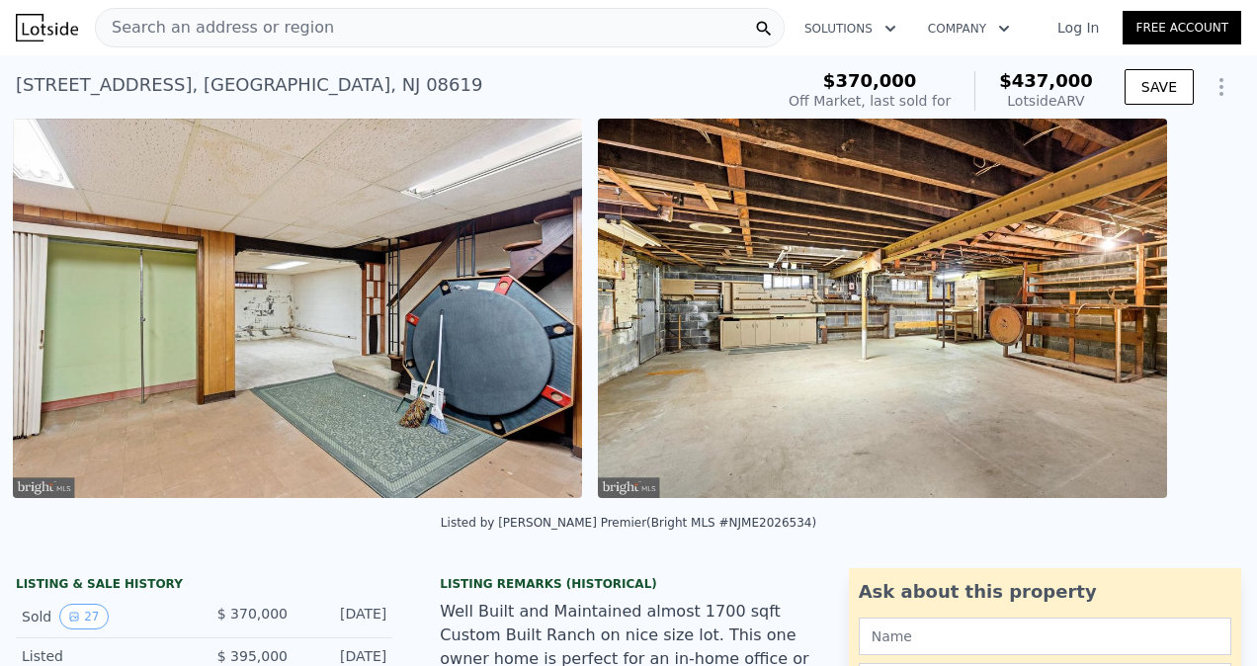
scroll to position [0, 13185]
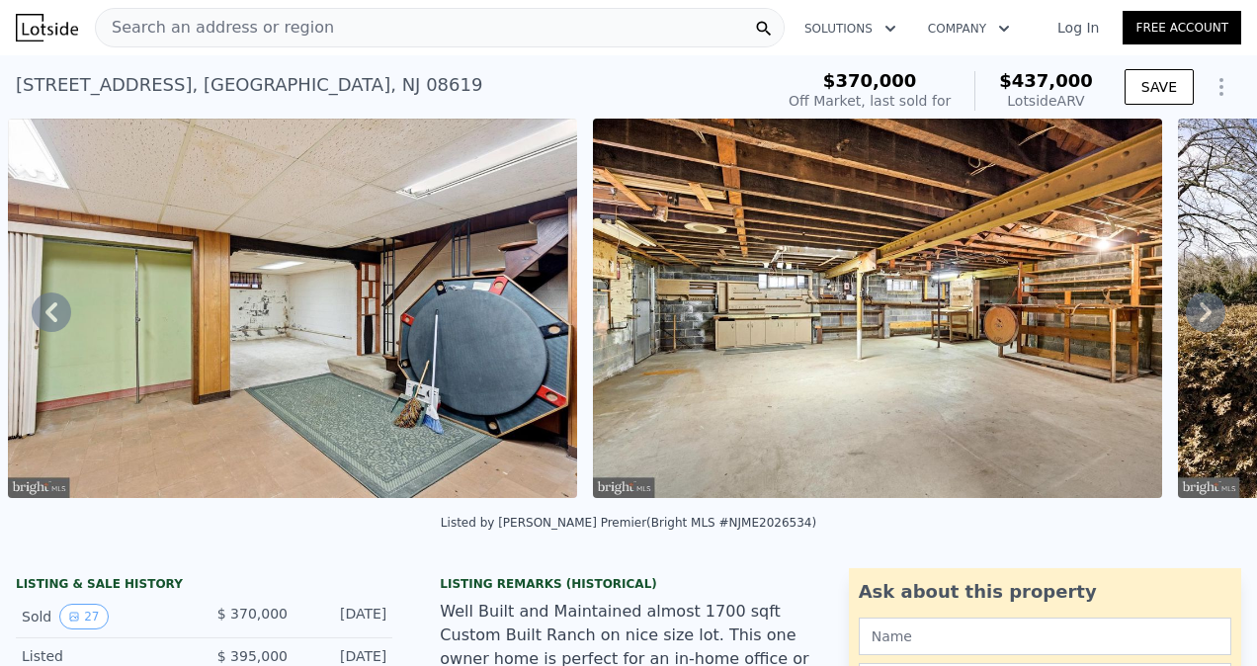
click at [1190, 316] on icon at bounding box center [1206, 313] width 40 height 40
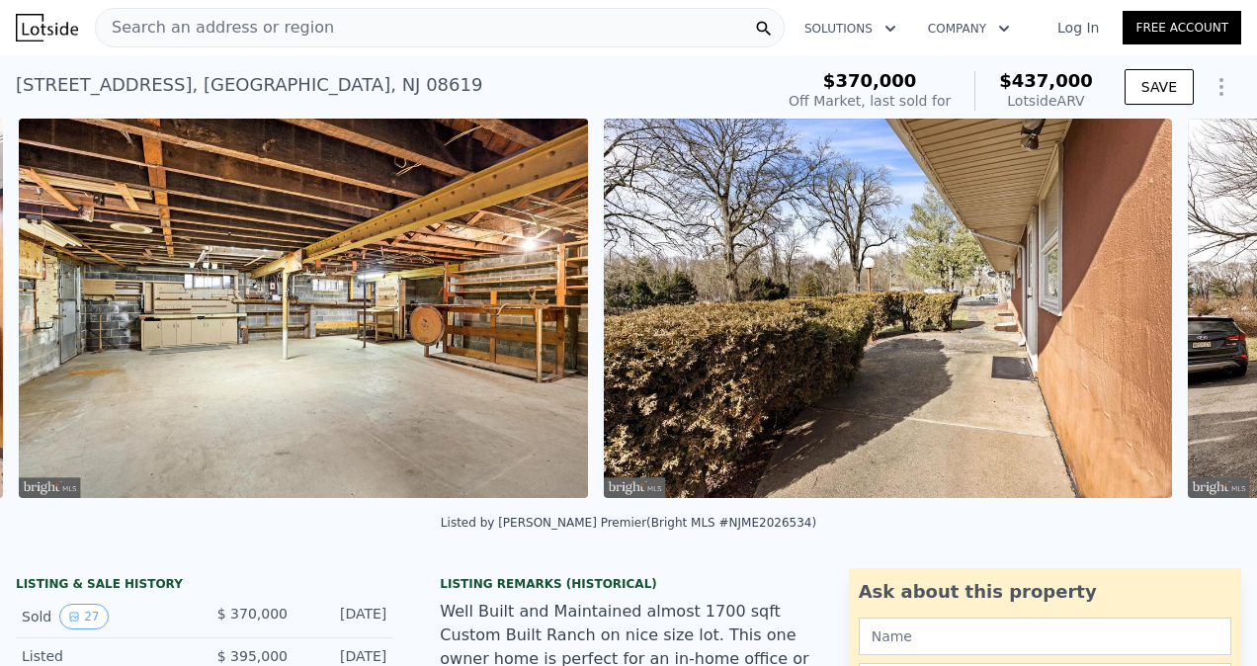
scroll to position [0, 13770]
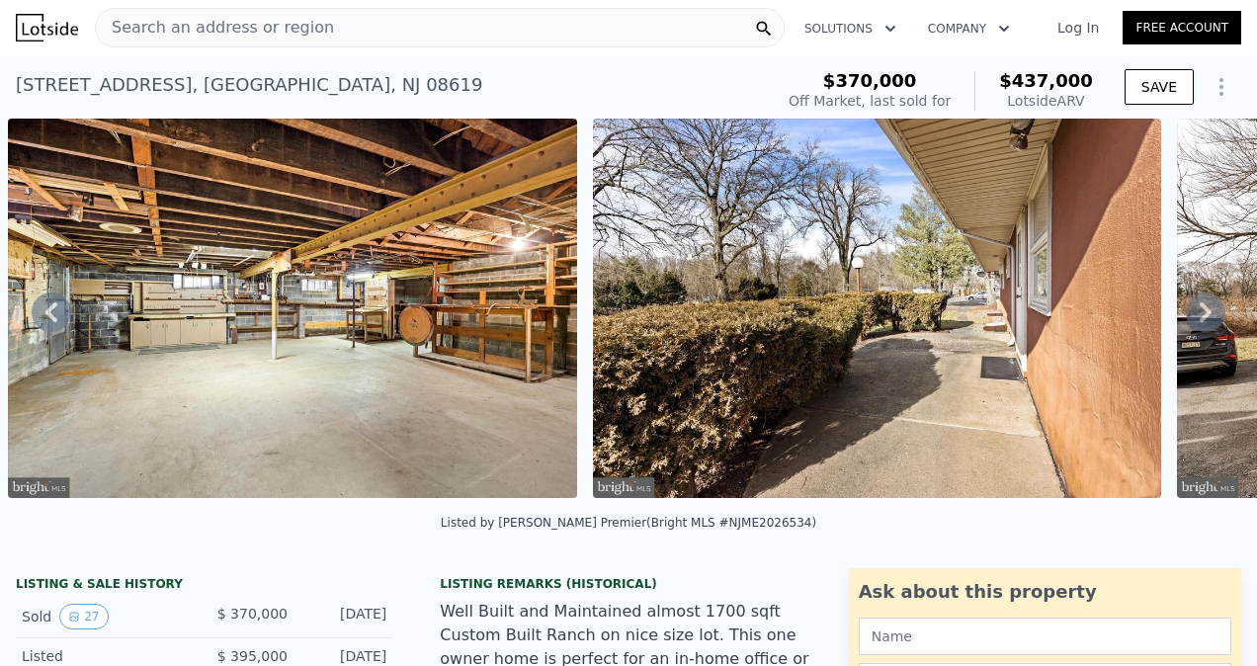
click at [1190, 316] on icon at bounding box center [1206, 313] width 40 height 40
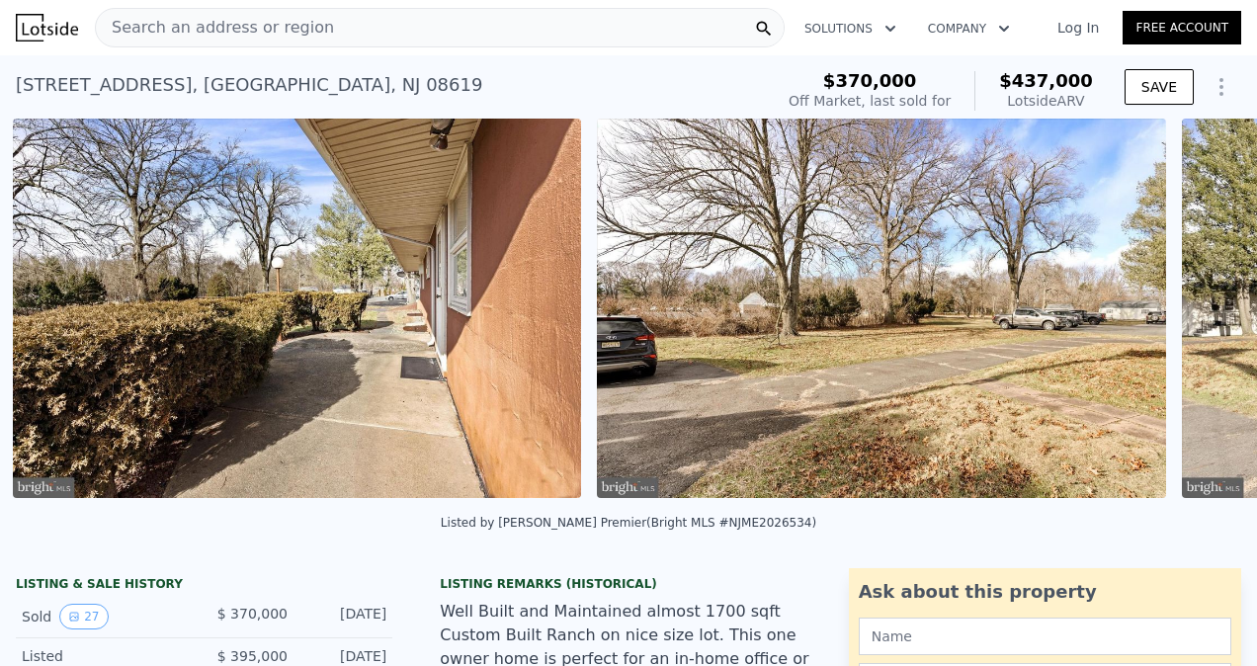
scroll to position [0, 14354]
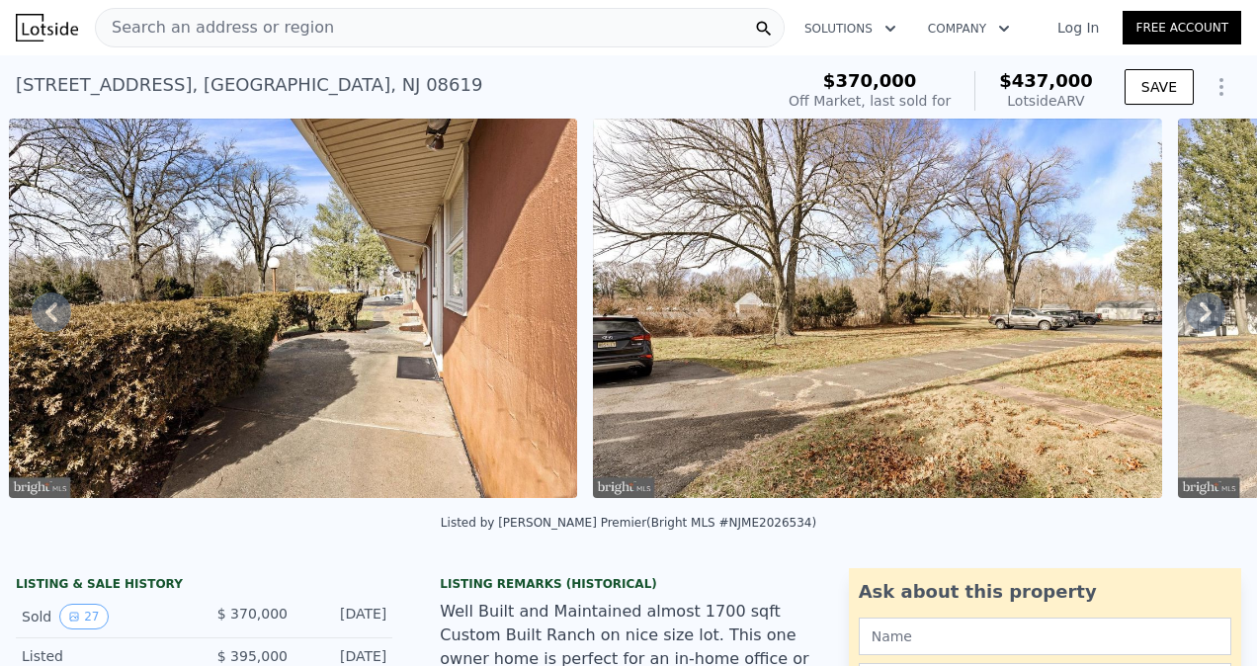
click at [1190, 316] on icon at bounding box center [1206, 313] width 40 height 40
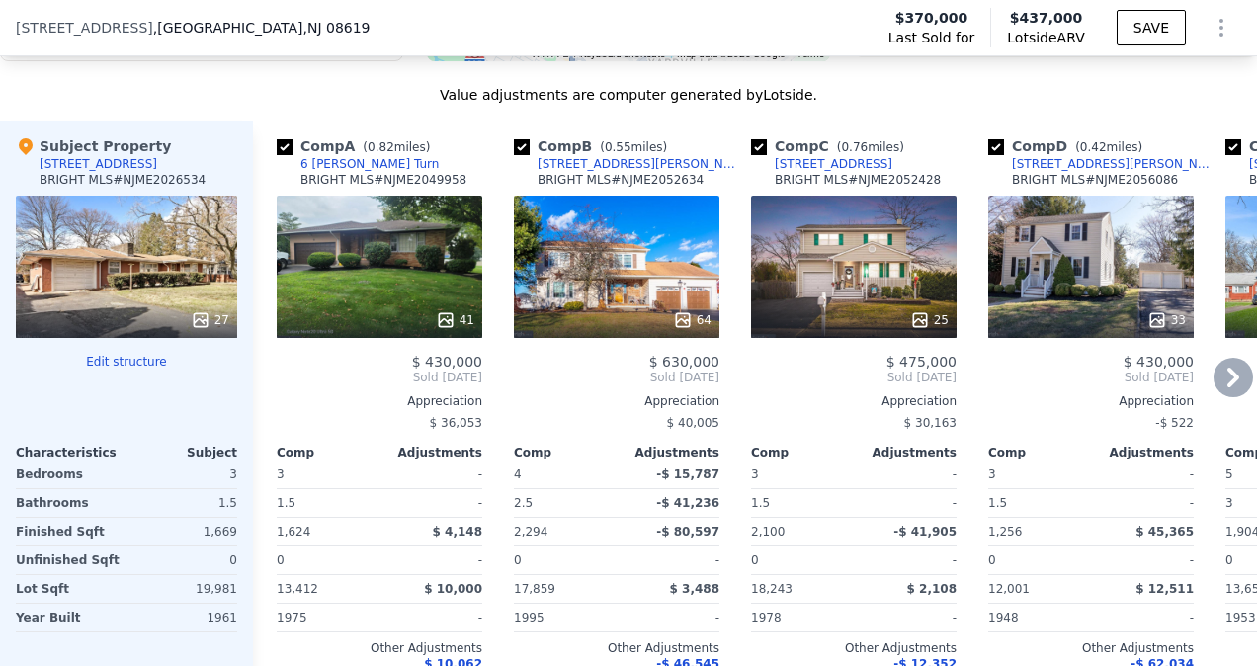
scroll to position [1793, 0]
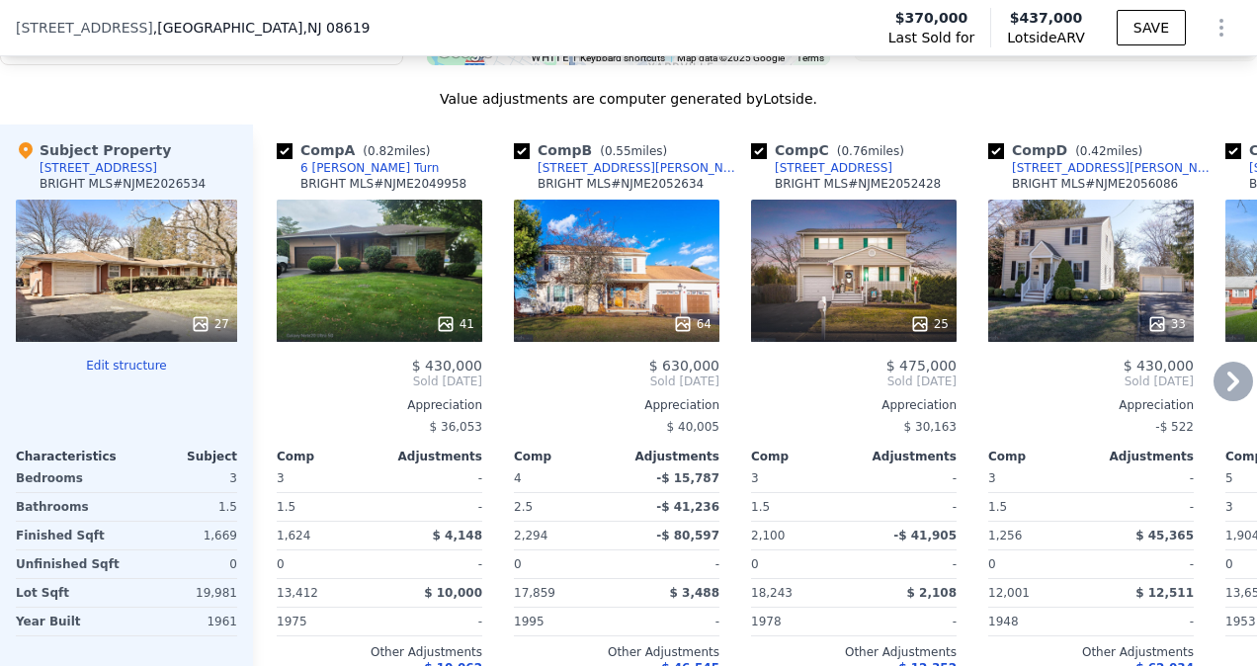
click at [1218, 381] on icon at bounding box center [1234, 382] width 40 height 40
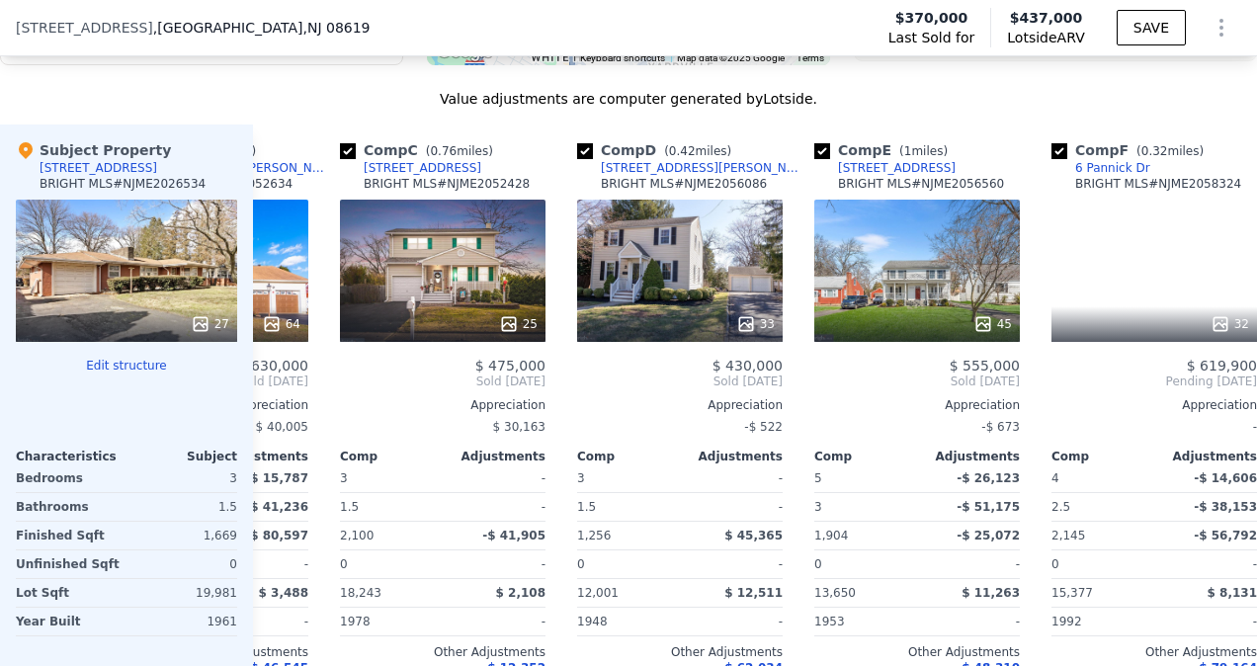
scroll to position [0, 474]
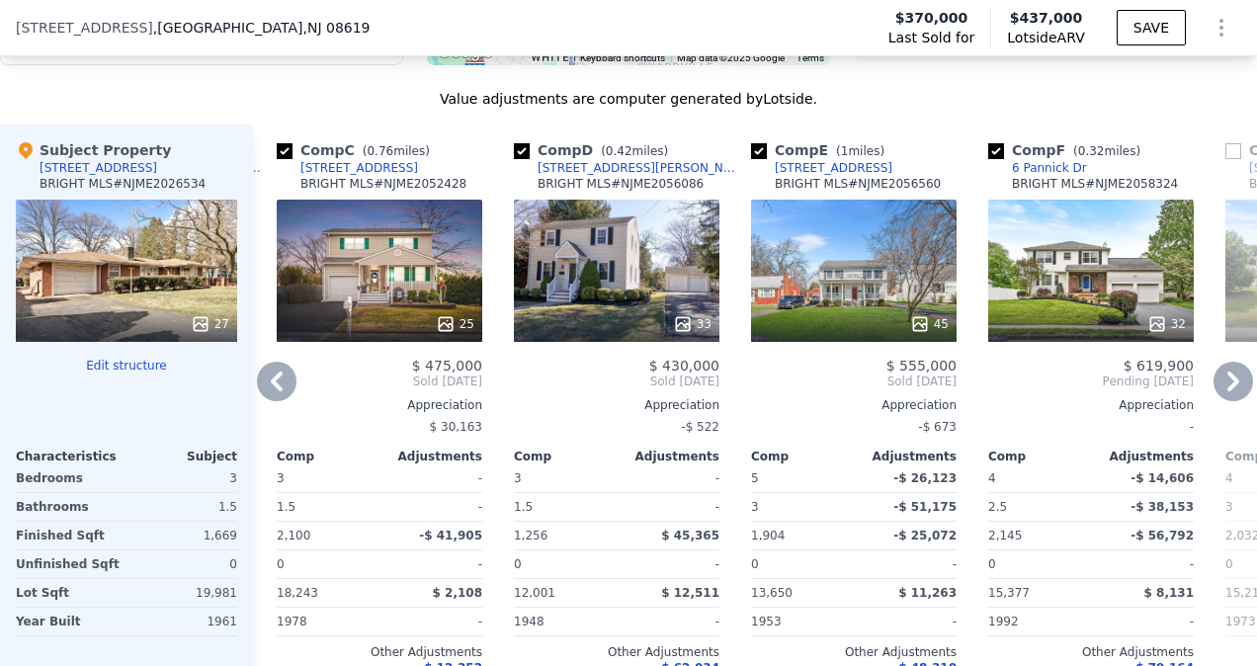
click at [1218, 381] on icon at bounding box center [1234, 382] width 40 height 40
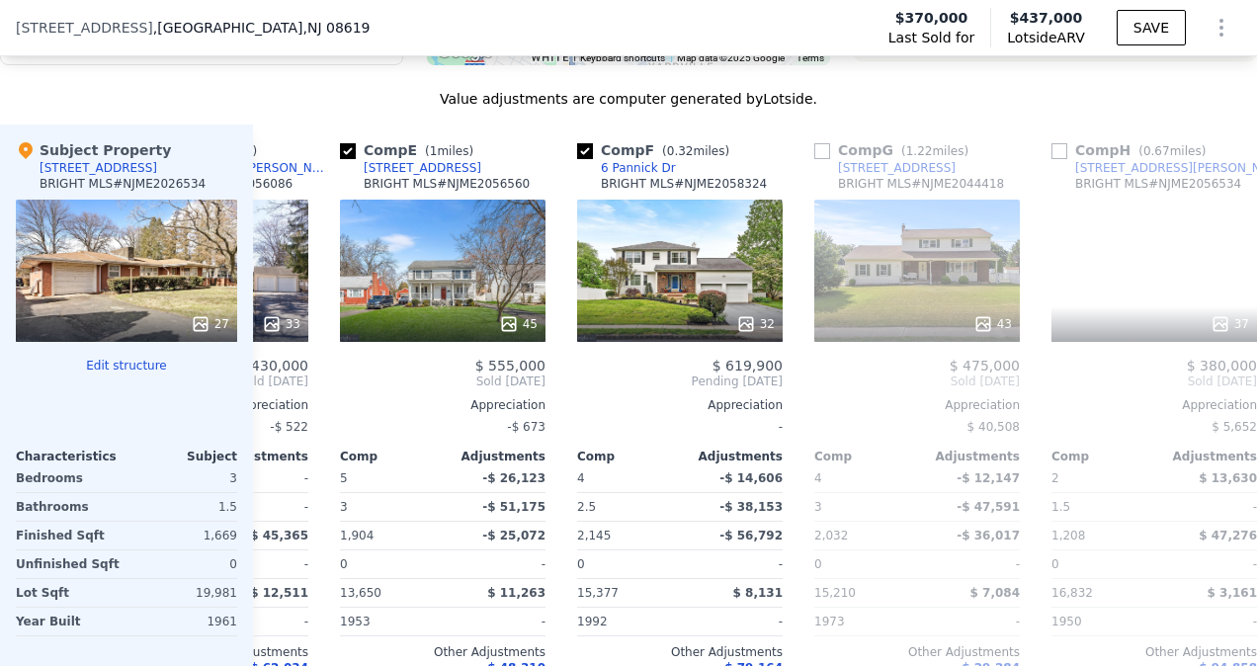
scroll to position [0, 949]
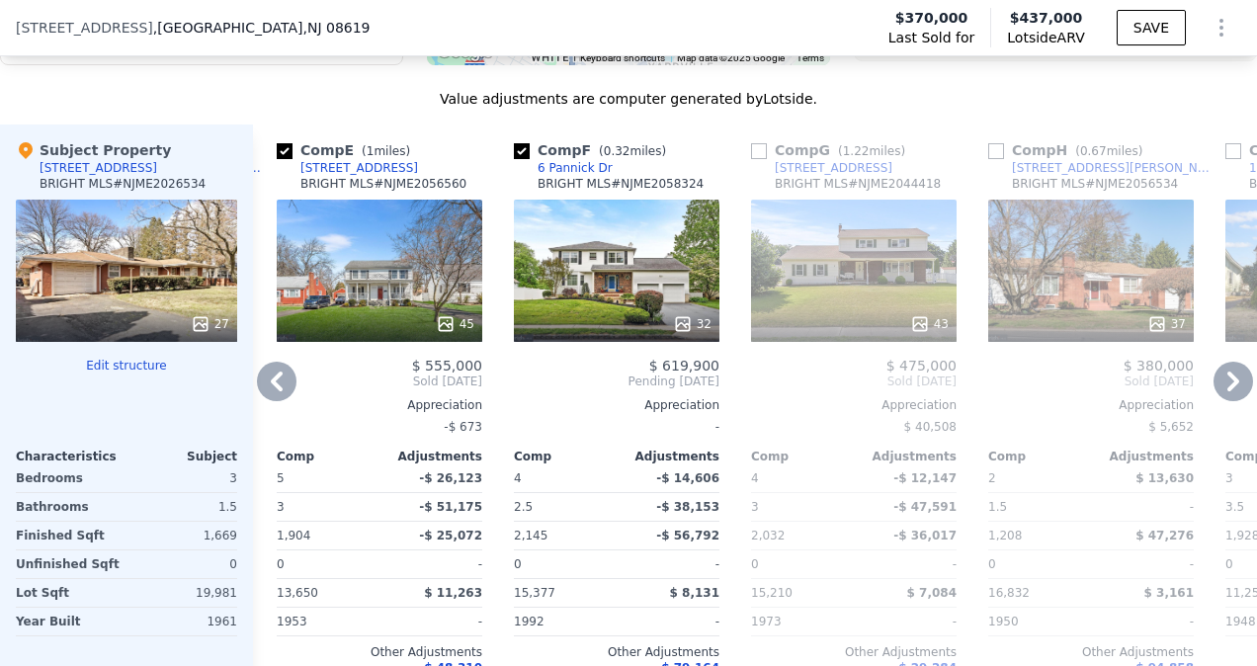
click at [1218, 381] on icon at bounding box center [1234, 382] width 40 height 40
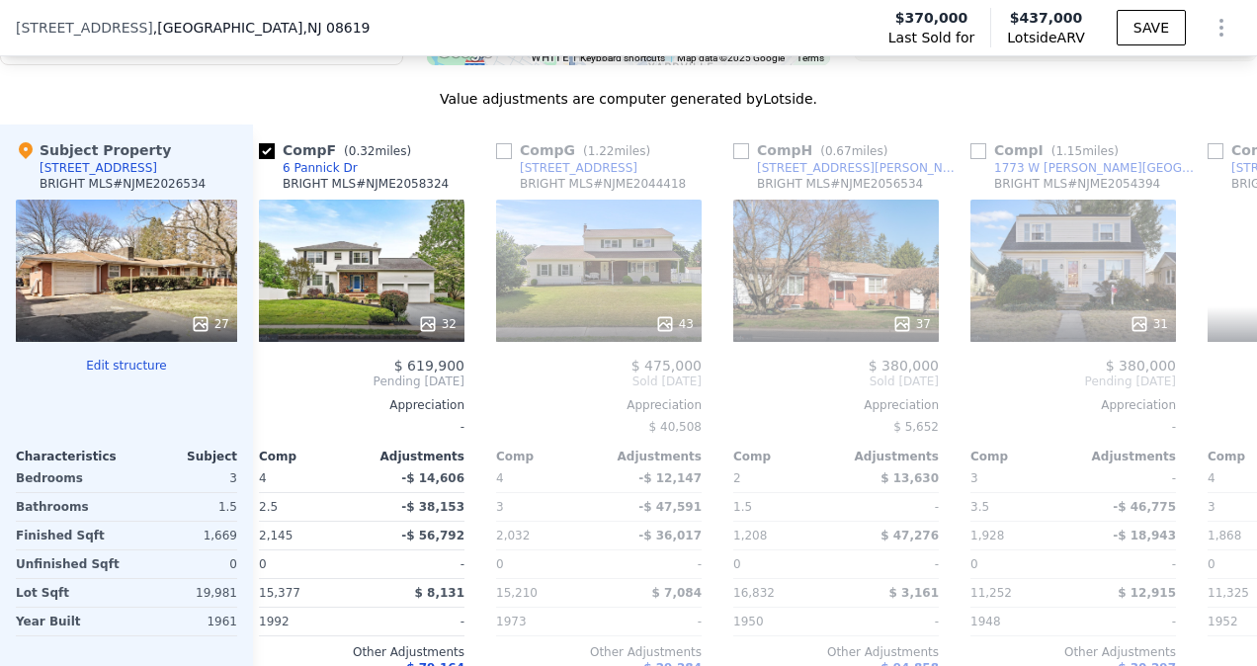
scroll to position [0, 1423]
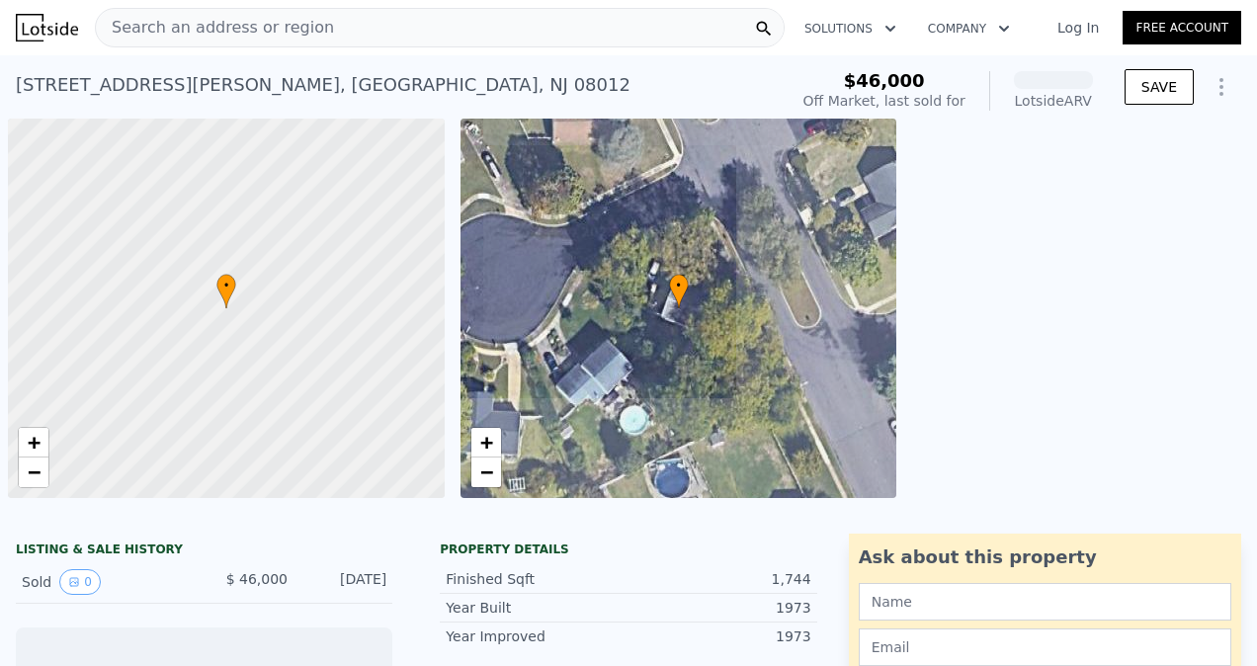
scroll to position [0, 8]
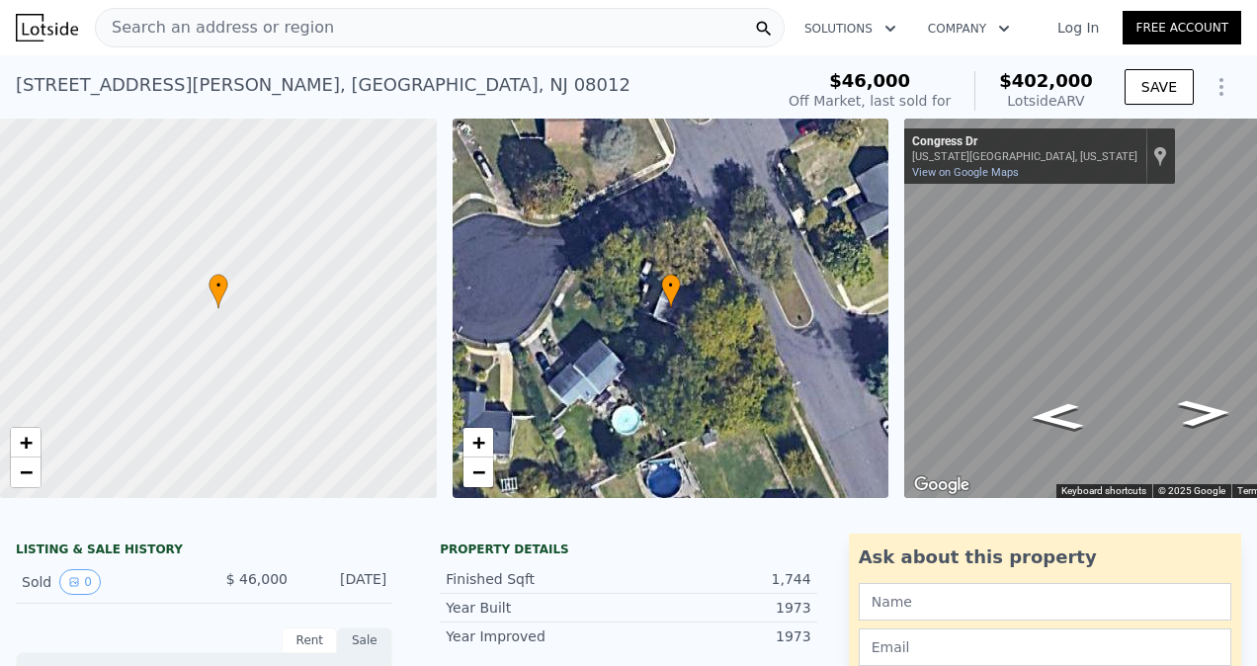
click at [934, 97] on div "Off Market, last sold for" at bounding box center [870, 101] width 162 height 20
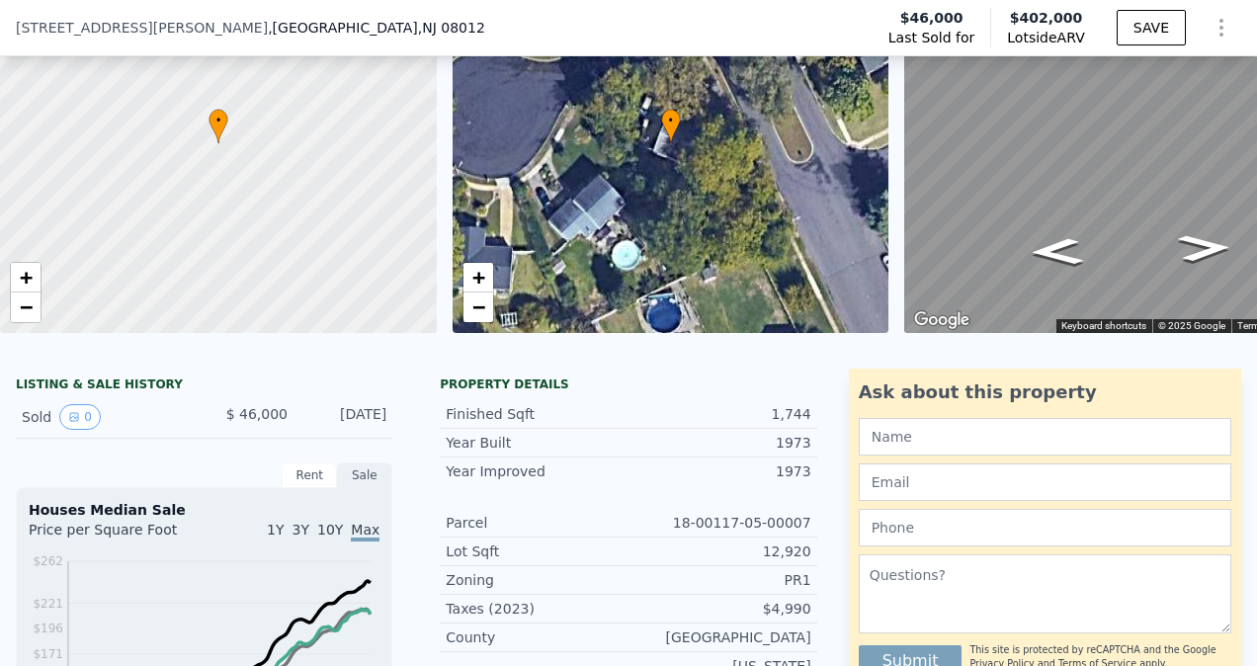
scroll to position [0, 0]
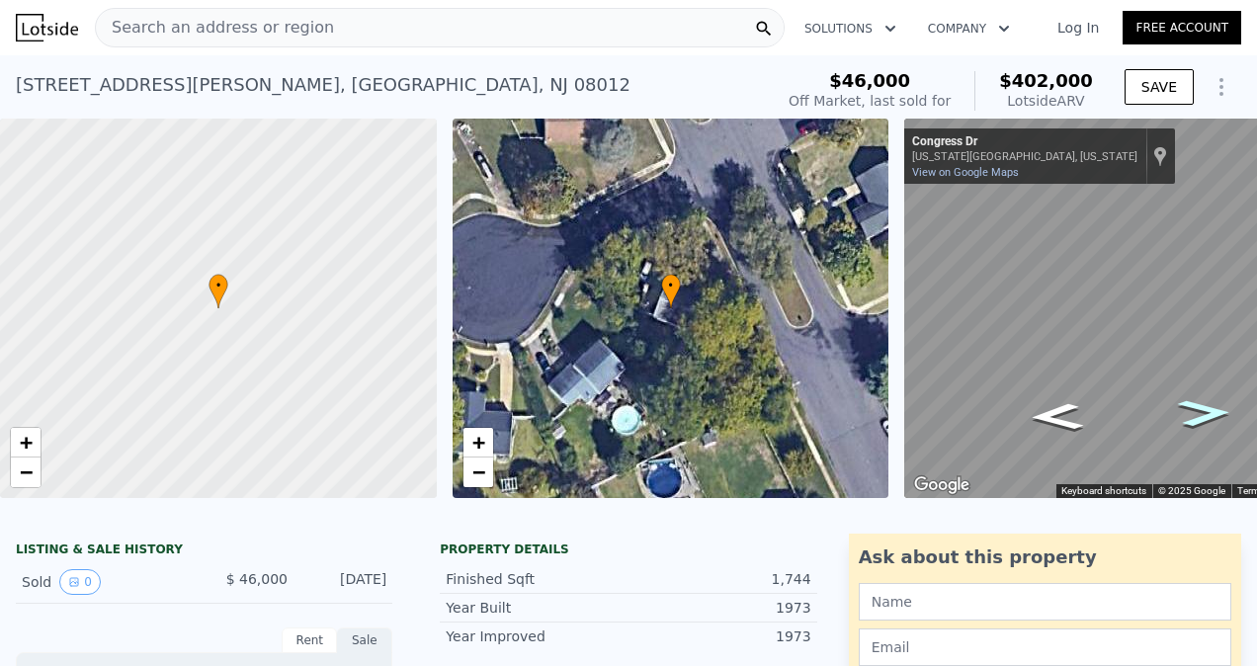
click at [1220, 407] on icon "Go Northwest, Congress Dr" at bounding box center [1204, 413] width 98 height 40
click at [1053, 409] on icon "Go Southeast, Congress Dr" at bounding box center [1057, 417] width 98 height 40
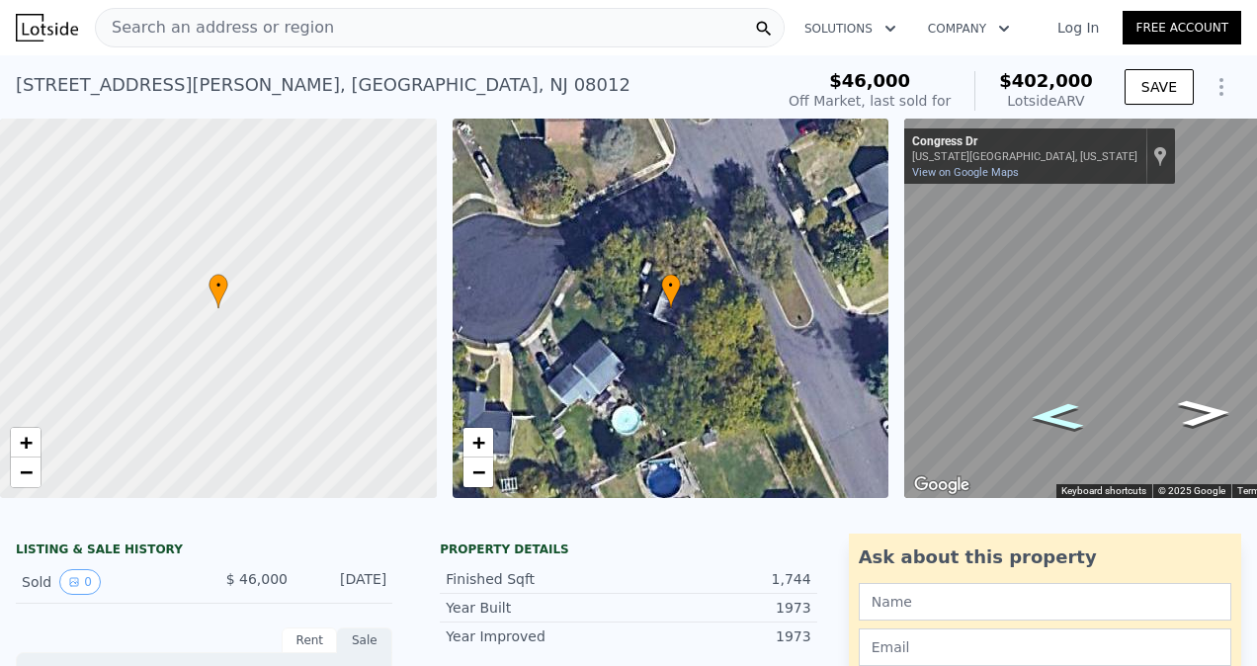
click at [1053, 409] on icon "Go Southeast, Congress Dr" at bounding box center [1057, 417] width 98 height 40
click at [1210, 405] on icon "Go Northwest, Congress Dr" at bounding box center [1204, 413] width 98 height 40
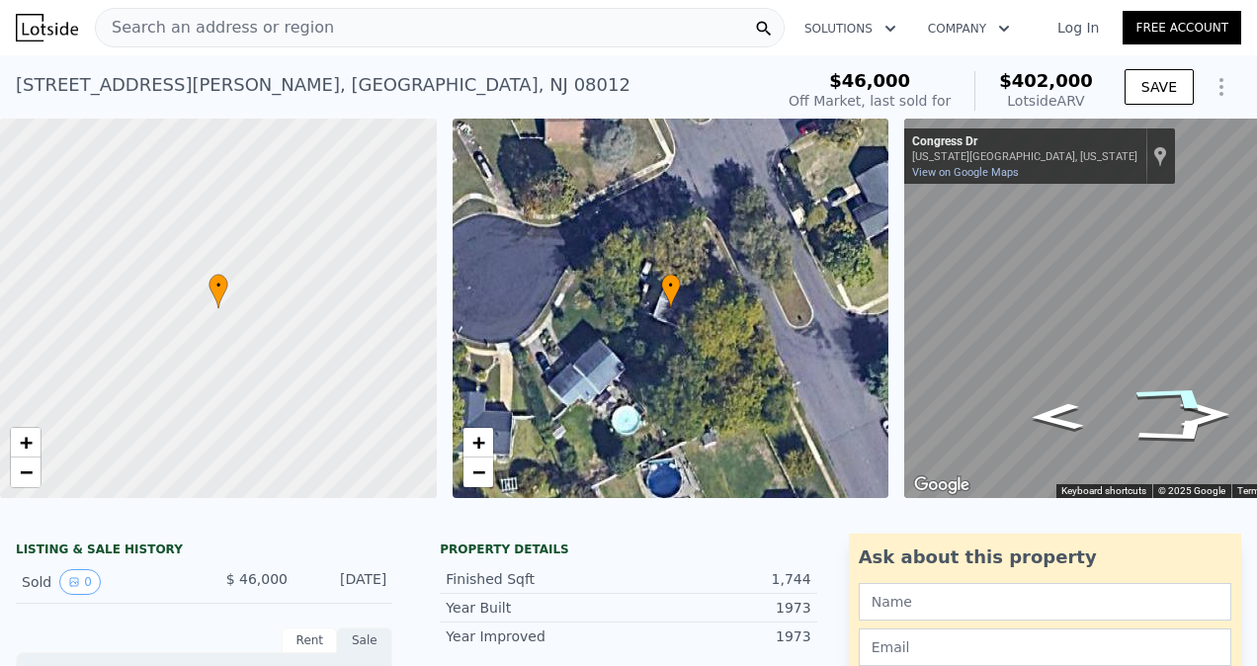
click at [1187, 395] on icon "Go West, Franklin Ct" at bounding box center [1177, 396] width 148 height 45
click at [1122, 391] on icon "Go Southwest, Franklin Ct" at bounding box center [1127, 392] width 123 height 30
click at [1124, 437] on icon "Go Northeast, Franklin Ct" at bounding box center [1134, 439] width 123 height 30
click at [1124, 437] on icon "Go East, Congress Dr" at bounding box center [1085, 433] width 148 height 45
click at [1124, 437] on icon "Go Northeast, Franklin Ct" at bounding box center [1179, 432] width 148 height 45
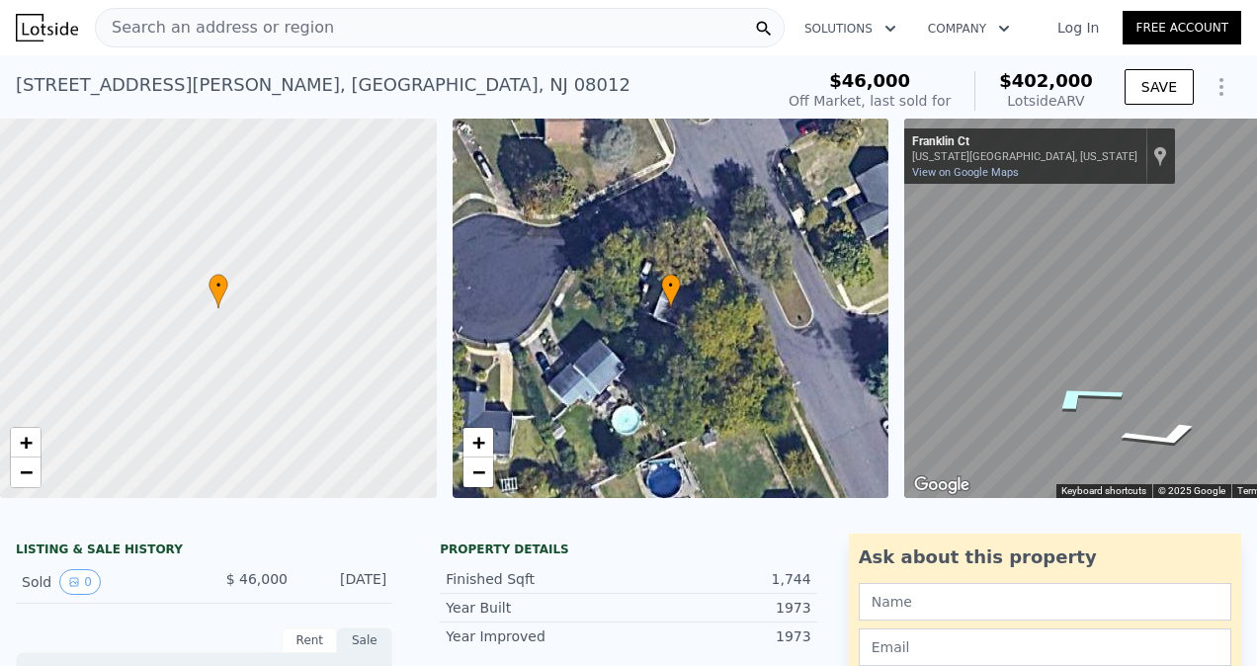
click at [1081, 395] on icon "Go Southwest, Congress Dr" at bounding box center [1083, 397] width 148 height 45
click at [1070, 433] on icon "Go East, Congress Dr" at bounding box center [1085, 433] width 148 height 45
click at [1049, 419] on icon "Go Southeast, Congress Dr" at bounding box center [1057, 417] width 98 height 40
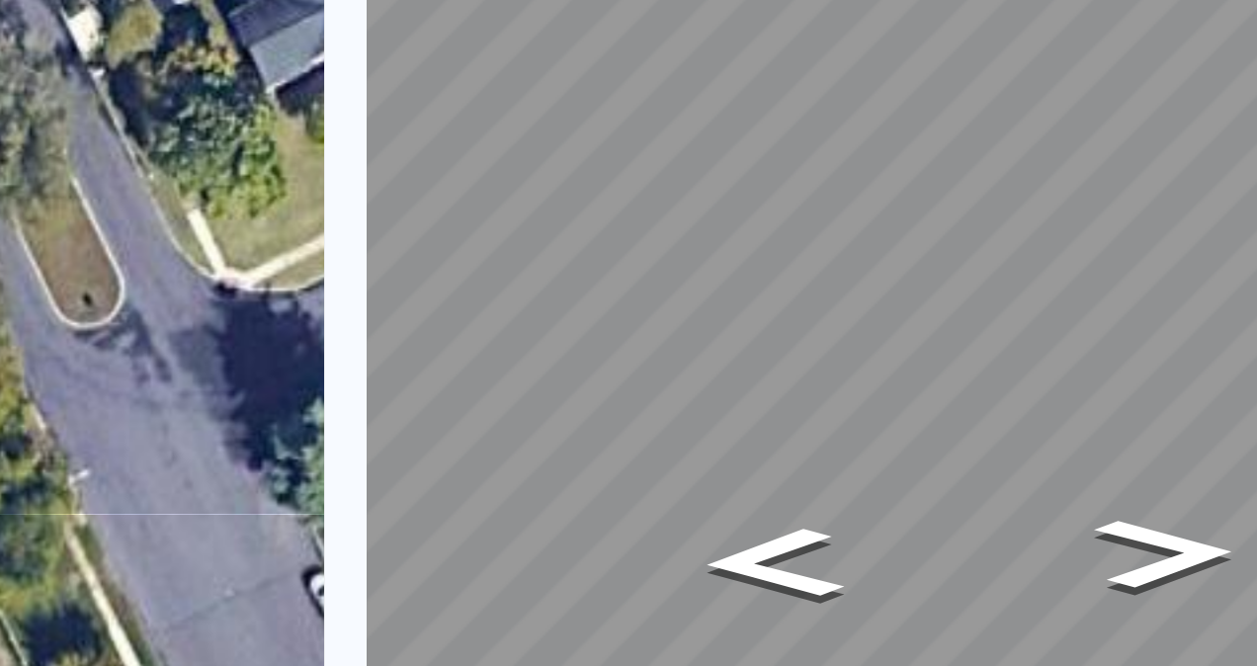
scroll to position [0, 8]
